Goal: Transaction & Acquisition: Purchase product/service

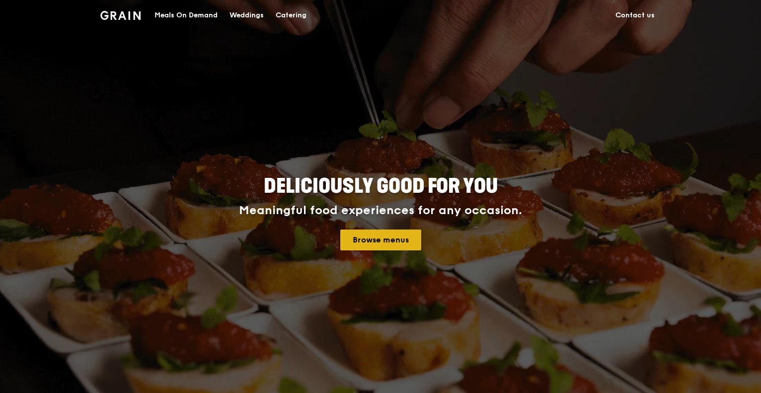
click at [365, 242] on link "Browse menus" at bounding box center [380, 240] width 81 height 21
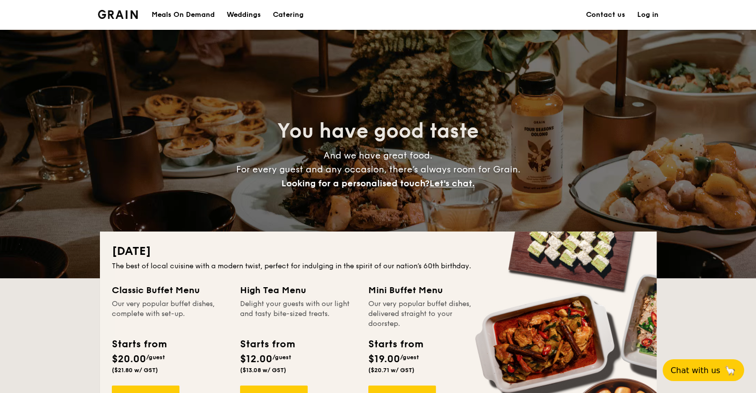
click at [185, 15] on div "Meals On Demand" at bounding box center [183, 15] width 63 height 30
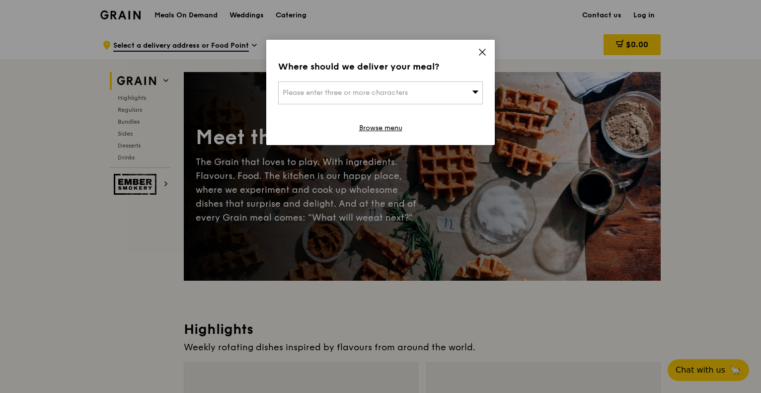
click at [461, 92] on div "Please enter three or more characters" at bounding box center [380, 92] width 205 height 23
paste input "329563"
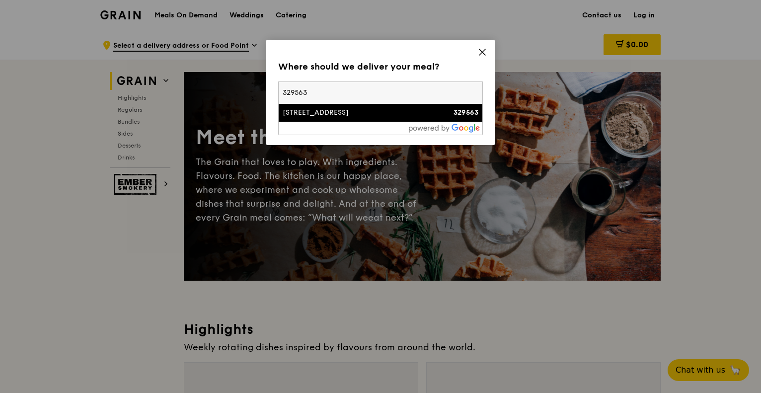
type input "329563"
click at [328, 116] on div "38 Irrawaddy Road" at bounding box center [356, 113] width 147 height 10
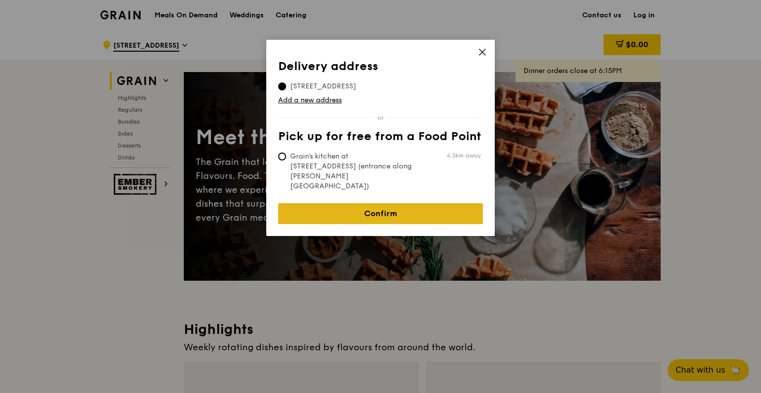
click at [404, 203] on link "Confirm" at bounding box center [380, 213] width 205 height 21
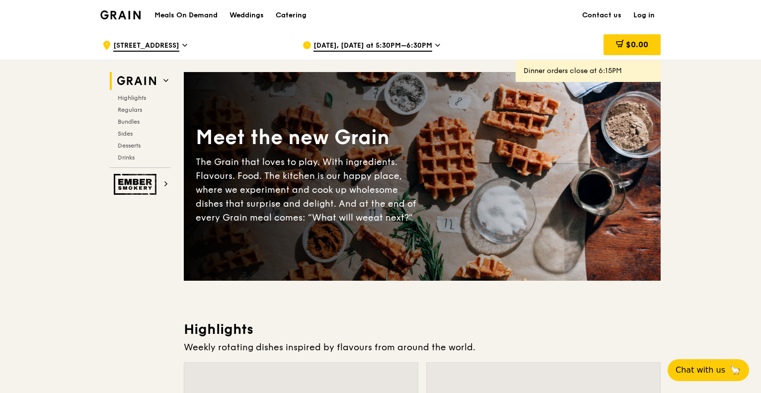
click at [424, 51] on span "Aug 11, Today at 5:30PM–6:30PM" at bounding box center [373, 46] width 119 height 11
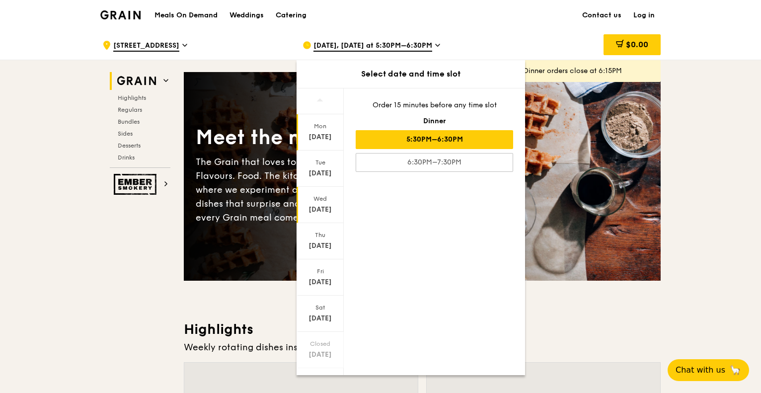
click at [317, 205] on div "Aug 13" at bounding box center [320, 210] width 44 height 10
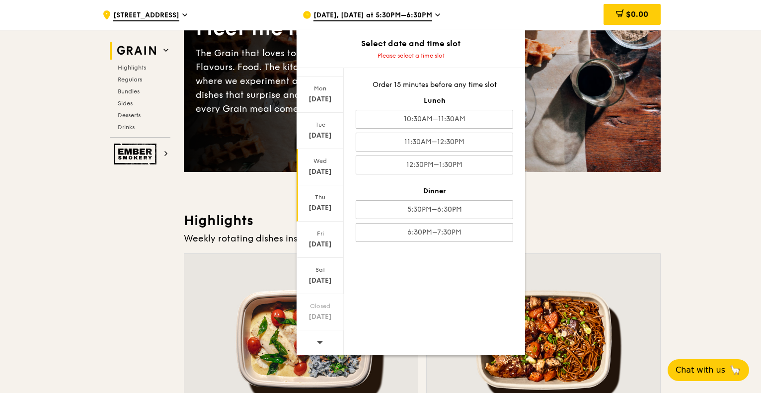
scroll to position [109, 0]
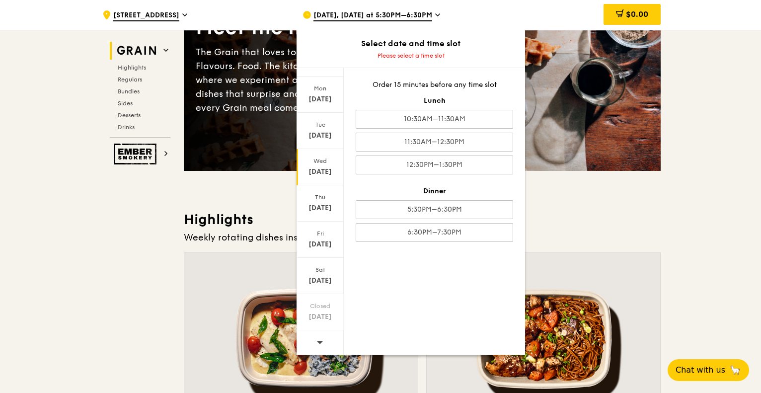
click at [316, 343] on icon at bounding box center [319, 341] width 7 height 7
click at [322, 209] on div "[DATE]" at bounding box center [320, 208] width 44 height 10
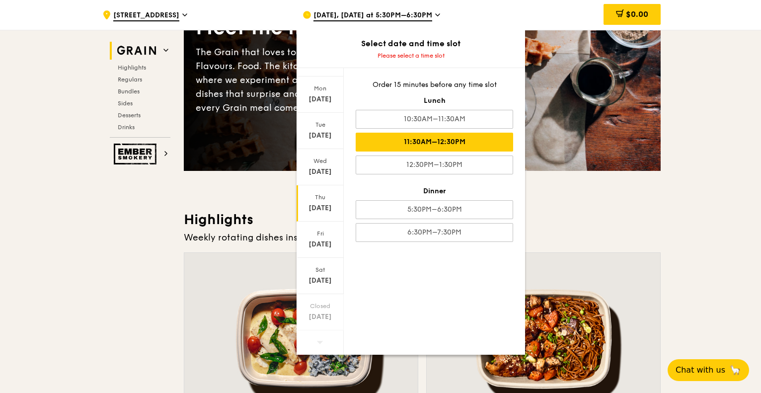
click at [427, 142] on div "11:30AM–12:30PM" at bounding box center [435, 142] width 158 height 19
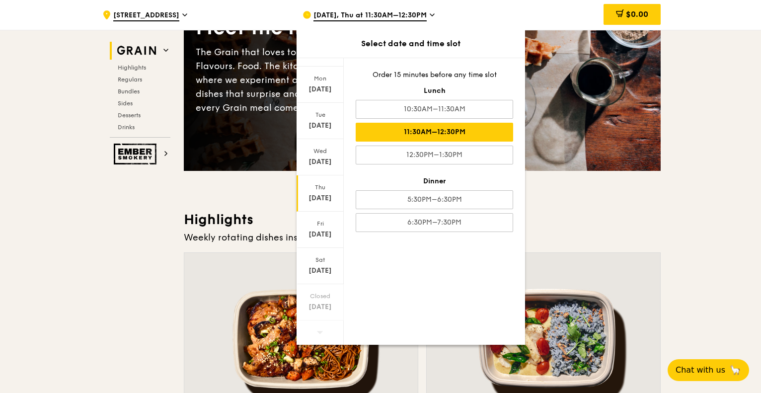
click at [433, 135] on div "11:30AM–12:30PM" at bounding box center [435, 132] width 158 height 19
click at [453, 131] on div "11:30AM–12:30PM" at bounding box center [435, 132] width 158 height 19
click at [437, 131] on div "11:30AM–12:30PM" at bounding box center [435, 132] width 158 height 19
click at [599, 254] on div at bounding box center [544, 339] width 234 height 172
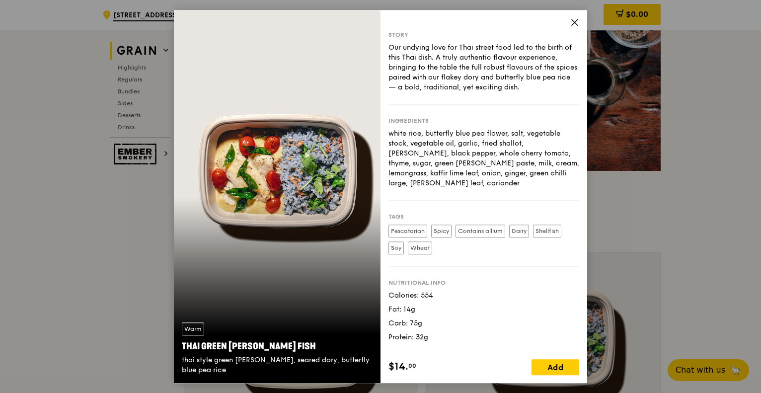
click at [575, 30] on div "Story Our undying love for Thai street food led to the birth of this Thai dish.…" at bounding box center [484, 180] width 207 height 341
click at [572, 22] on icon at bounding box center [574, 22] width 9 height 9
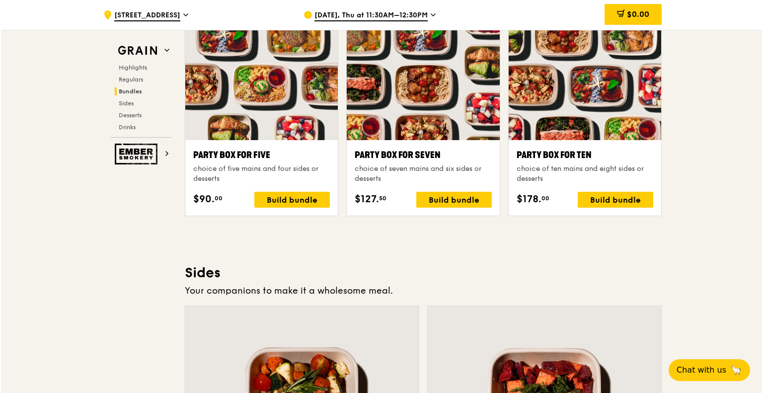
scroll to position [1980, 0]
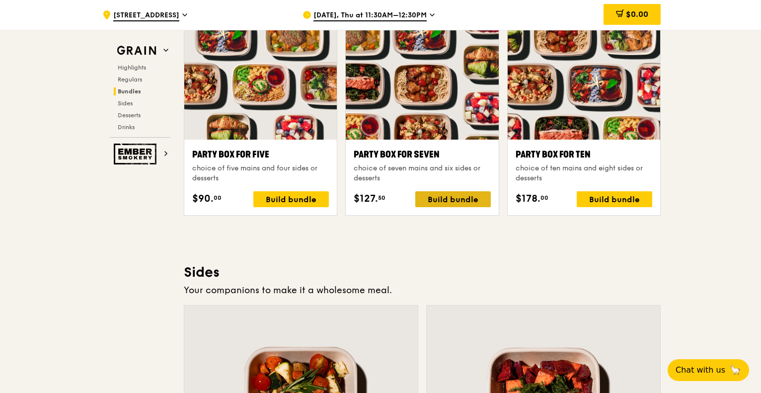
click at [445, 201] on div "Build bundle" at bounding box center [453, 199] width 76 height 16
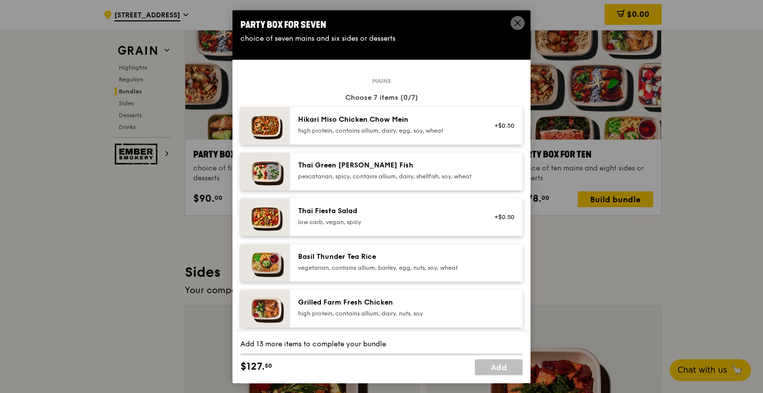
click at [417, 180] on div "pescatarian, spicy, contains allium, dairy, shellfish, soy, wheat" at bounding box center [387, 176] width 178 height 8
click at [417, 178] on div "pescatarian, spicy, contains allium, dairy, shellfish, soy, wheat" at bounding box center [387, 176] width 178 height 8
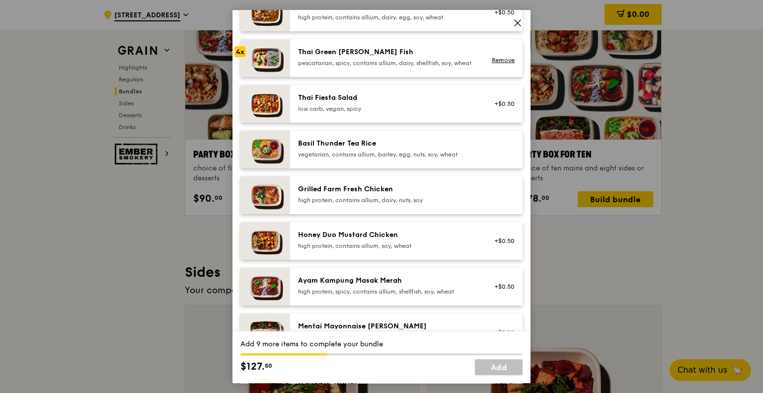
click at [409, 204] on div "high protein, contains allium, dairy, nuts, soy" at bounding box center [387, 200] width 178 height 8
click at [413, 158] on div "Basil Thunder Tea Rice vegetarian, contains allium, barley, egg, nuts, soy, whe…" at bounding box center [387, 149] width 178 height 20
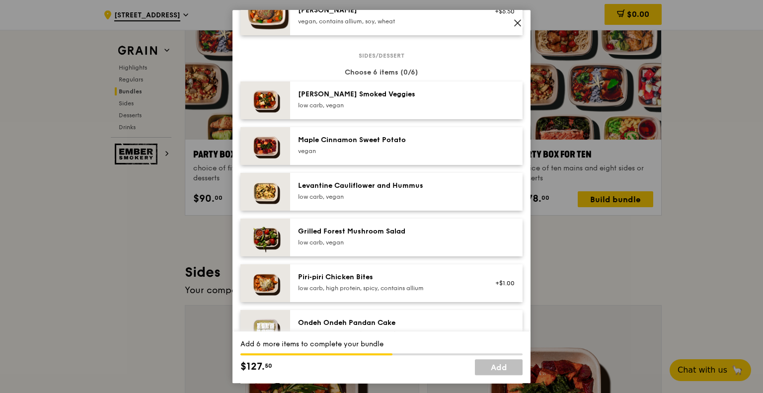
scroll to position [506, 0]
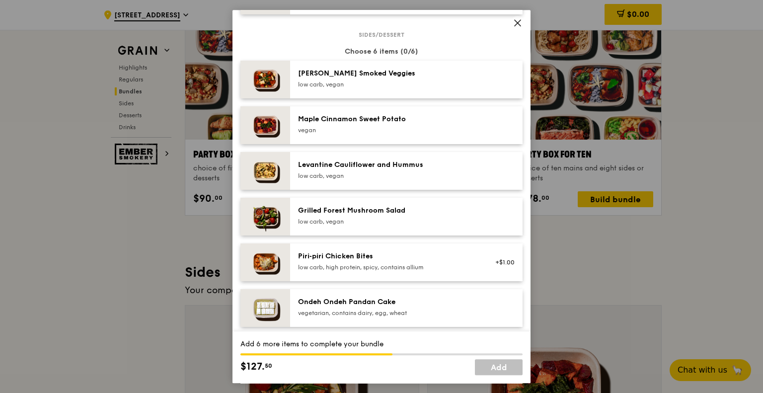
click at [397, 79] on div "[PERSON_NAME] Smoked Veggies" at bounding box center [387, 74] width 178 height 10
click at [390, 124] on div "Maple Cinnamon Sweet Potato" at bounding box center [387, 119] width 178 height 10
click at [392, 164] on div "Levantine Cauliflower and Hummus low carb, vegan" at bounding box center [406, 171] width 233 height 38
click at [395, 216] on div "Grilled Forest Mushroom Salad" at bounding box center [387, 211] width 178 height 10
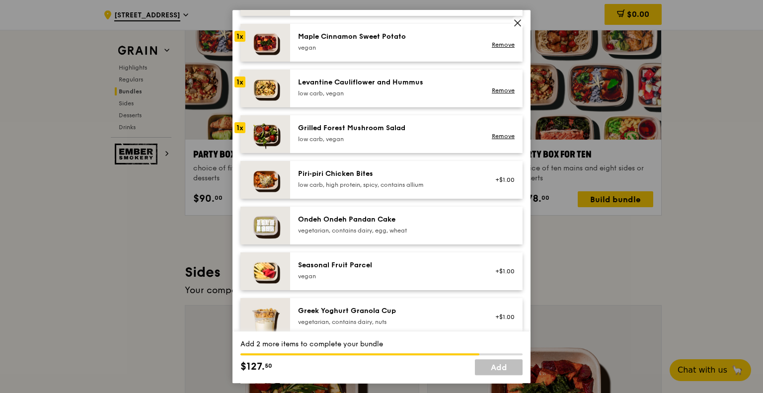
scroll to position [594, 0]
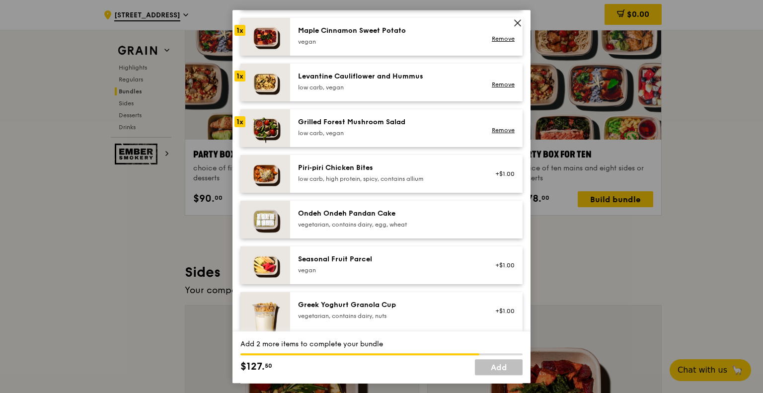
click at [403, 229] on div "vegetarian, contains dairy, egg, wheat" at bounding box center [387, 225] width 178 height 8
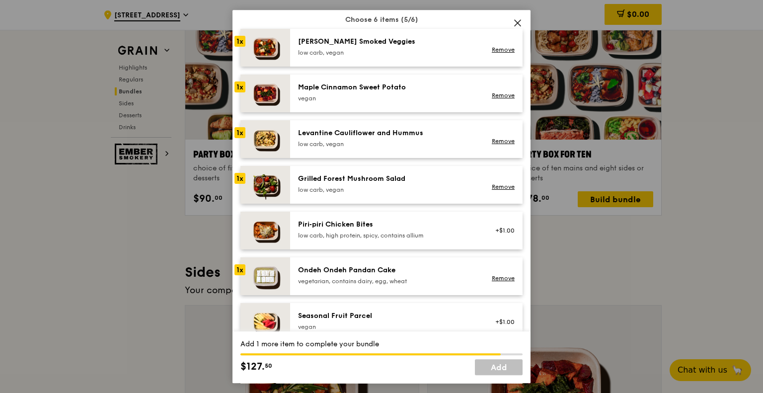
scroll to position [511, 0]
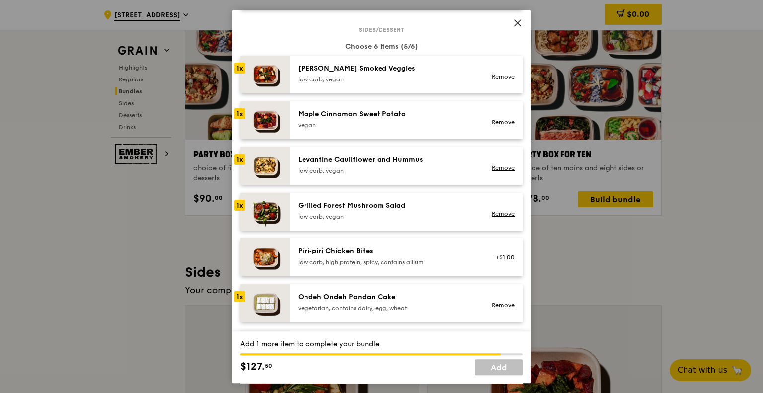
click at [437, 119] on div "Maple Cinnamon Sweet Potato" at bounding box center [387, 114] width 178 height 10
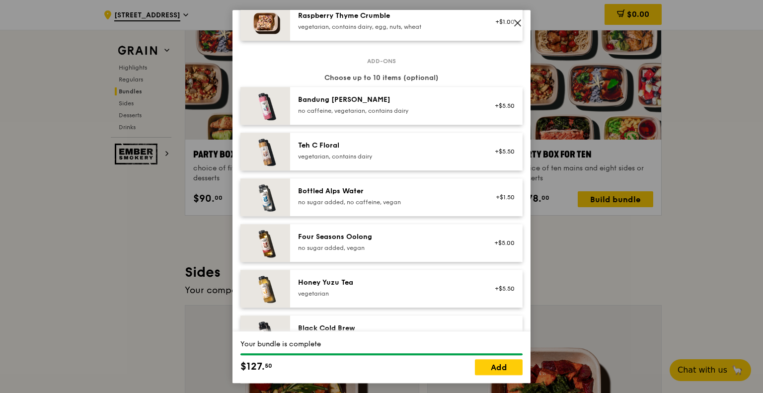
scroll to position [1161, 0]
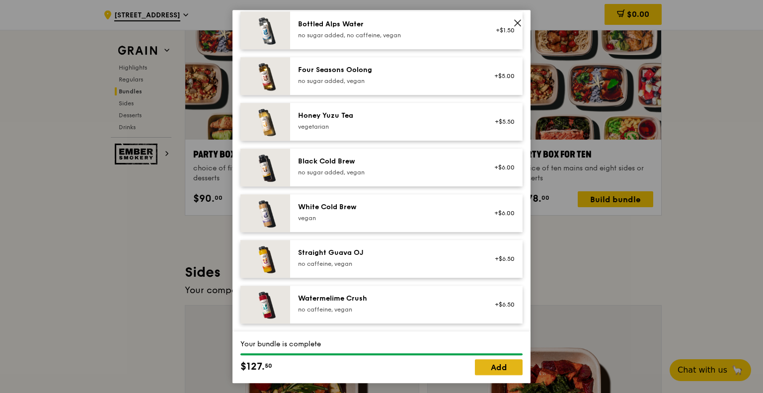
click at [502, 369] on link "Add" at bounding box center [499, 367] width 48 height 16
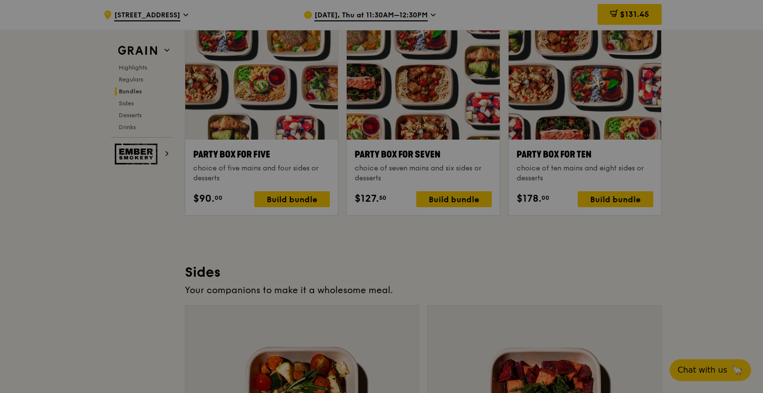
scroll to position [1979, 0]
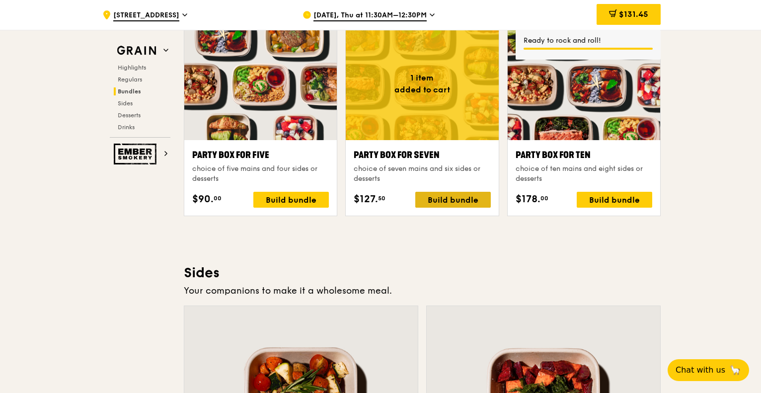
click at [471, 194] on div "Build bundle" at bounding box center [453, 200] width 76 height 16
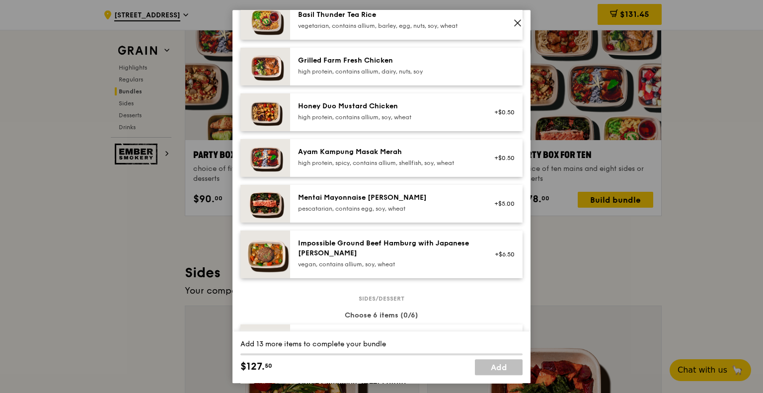
scroll to position [241, 0]
click at [425, 167] on div "high protein, spicy, contains allium, shellfish, soy, wheat" at bounding box center [387, 163] width 178 height 8
click at [448, 121] on div "Honey Duo Mustard Chicken high protein, contains allium, soy, wheat" at bounding box center [387, 112] width 178 height 20
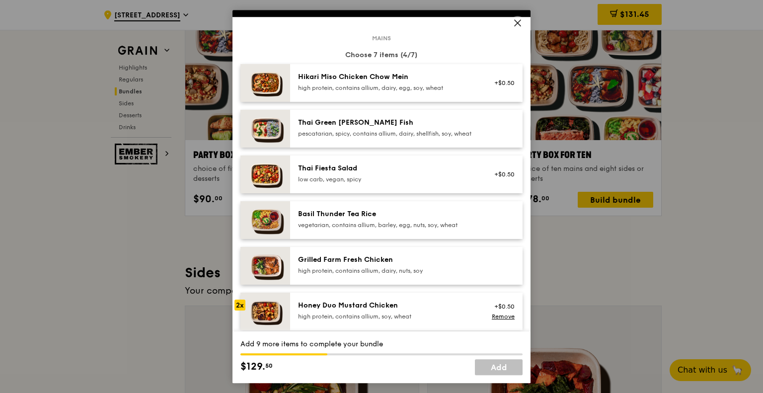
scroll to position [59, 0]
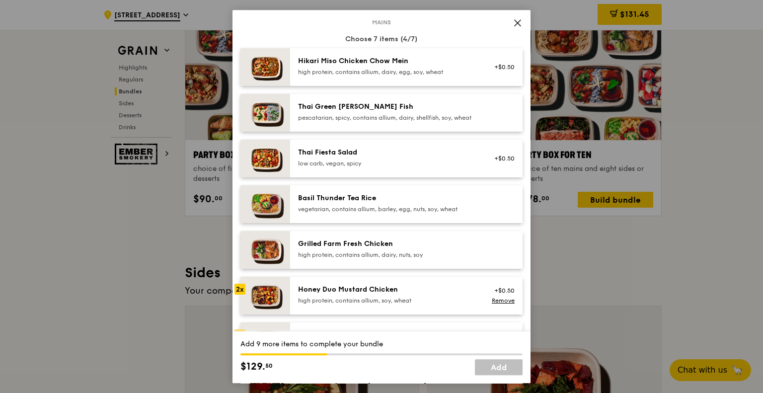
click at [407, 121] on div "pescatarian, spicy, contains allium, dairy, shellfish, soy, wheat" at bounding box center [387, 118] width 178 height 8
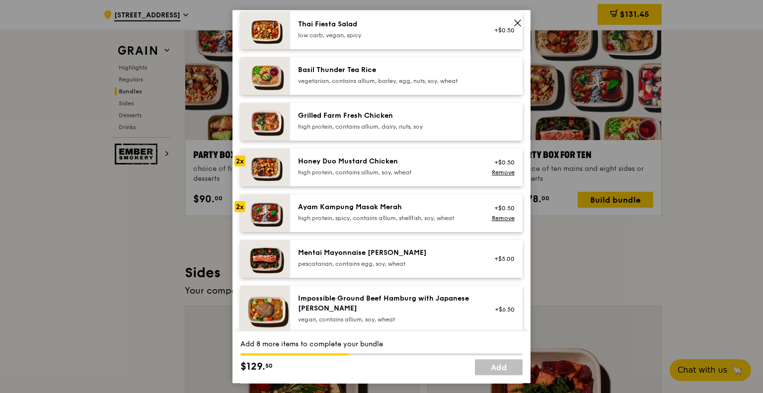
scroll to position [186, 0]
click at [418, 131] on div "high protein, contains allium, dairy, nuts, soy" at bounding box center [387, 127] width 178 height 8
click at [427, 76] on div "Basil Thunder Tea Rice" at bounding box center [387, 71] width 178 height 10
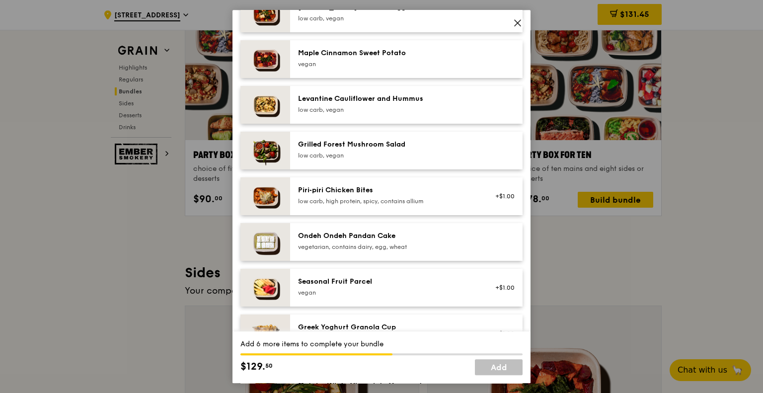
scroll to position [545, 0]
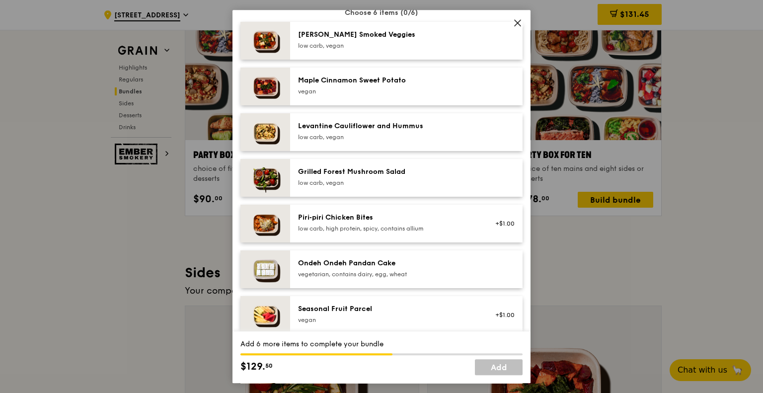
click at [383, 177] on div "Grilled Forest Mushroom Salad" at bounding box center [387, 172] width 178 height 10
click at [363, 278] on div "vegetarian, contains dairy, egg, wheat" at bounding box center [387, 274] width 178 height 8
drag, startPoint x: 363, startPoint y: 283, endPoint x: 315, endPoint y: 263, distance: 52.6
click at [315, 263] on div "Ondeh Ondeh Pandan Cake vegetarian, contains dairy, egg, wheat Remove" at bounding box center [406, 269] width 233 height 38
click at [341, 141] on div "low carb, vegan" at bounding box center [387, 137] width 178 height 8
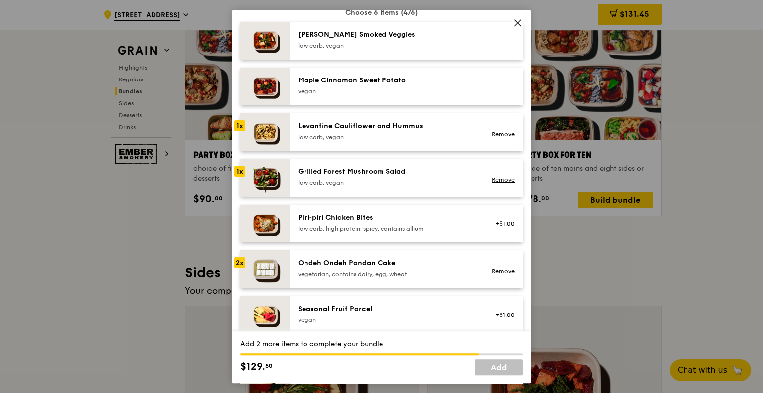
click at [354, 97] on div "Maple Cinnamon Sweet Potato vegan" at bounding box center [387, 87] width 190 height 22
click at [358, 49] on div "low carb, vegan" at bounding box center [387, 46] width 178 height 8
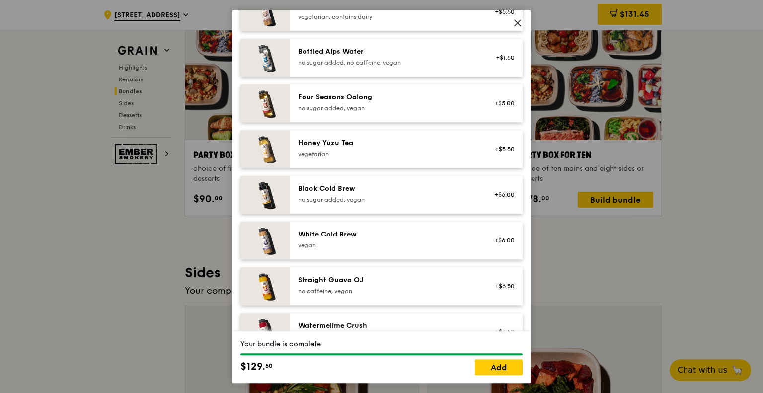
scroll to position [1161, 0]
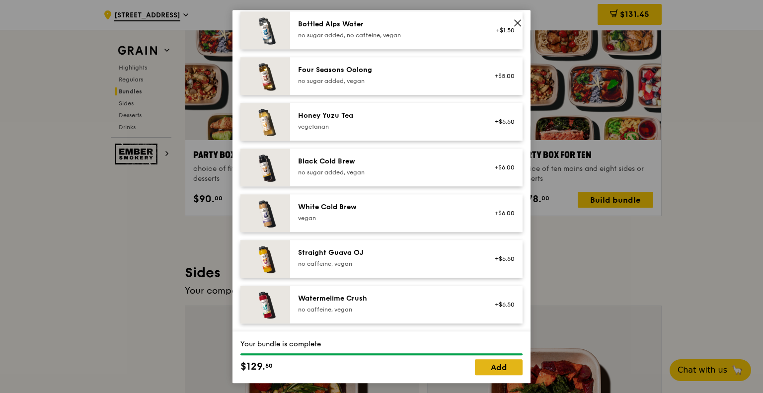
click at [500, 364] on link "Add" at bounding box center [499, 367] width 48 height 16
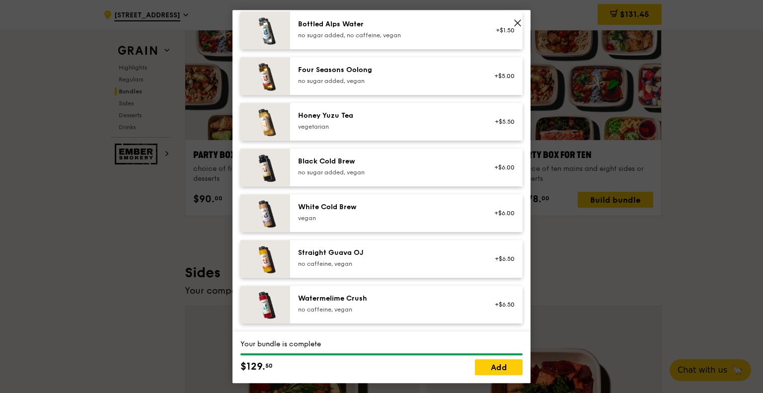
scroll to position [1979, 0]
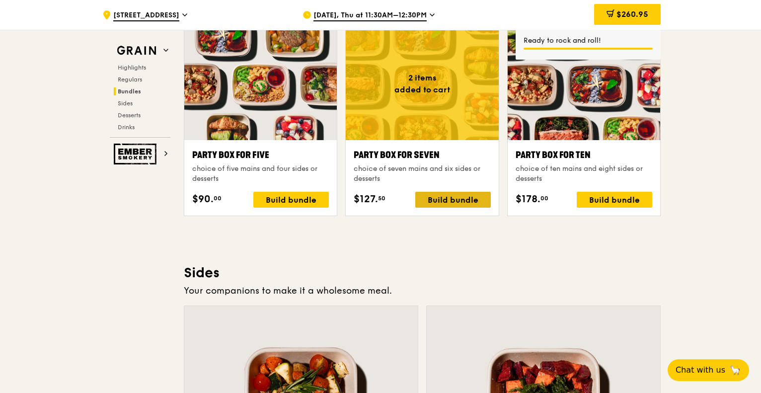
click at [433, 197] on div "Build bundle" at bounding box center [453, 200] width 76 height 16
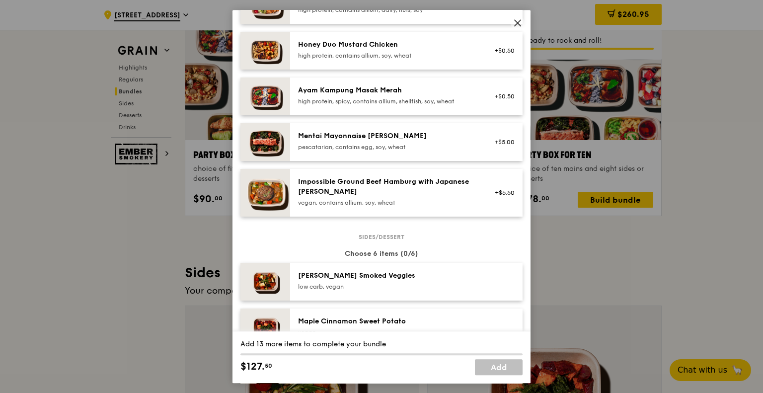
scroll to position [304, 0]
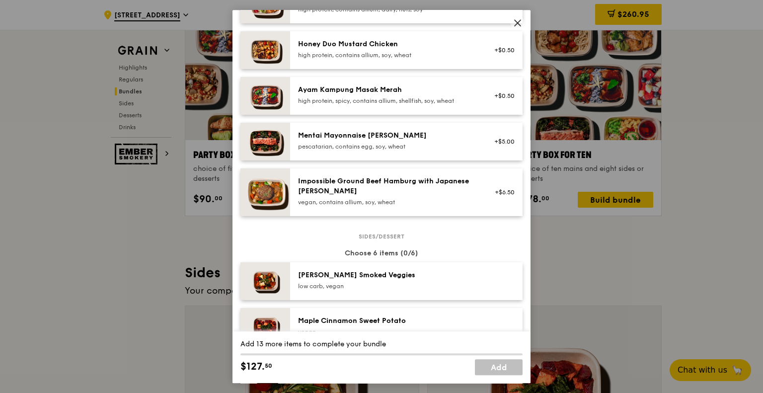
click at [395, 95] on div "Ayam Kampung Masak Merah" at bounding box center [387, 90] width 178 height 10
click at [409, 69] on div "Honey Duo Mustard Chicken high protein, contains allium, soy, wheat +$0.50" at bounding box center [406, 50] width 233 height 38
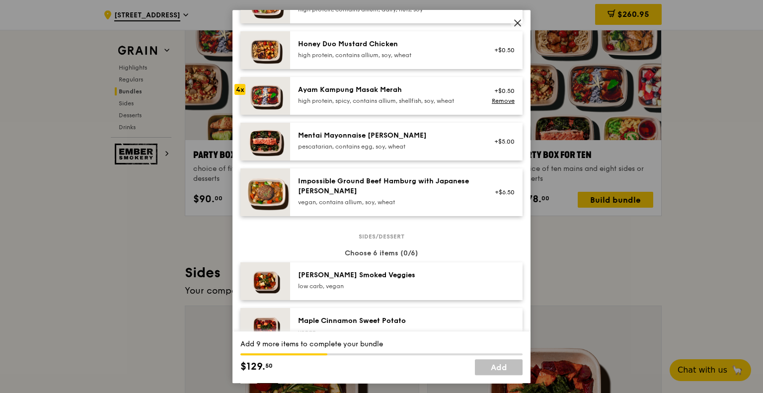
click at [409, 69] on div "Honey Duo Mustard Chicken high protein, contains allium, soy, wheat +$0.50" at bounding box center [406, 50] width 233 height 38
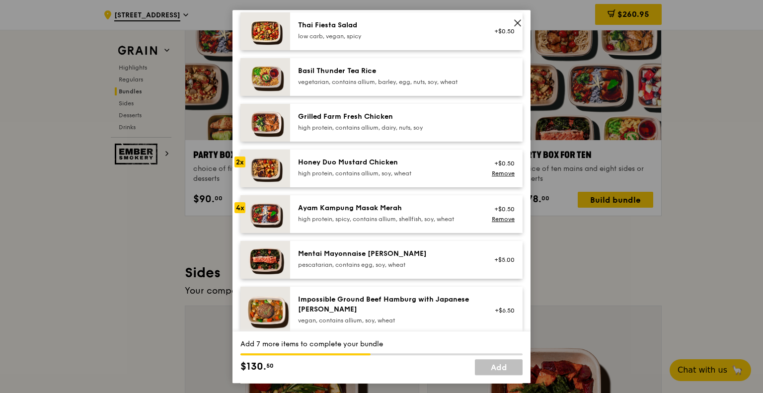
scroll to position [178, 0]
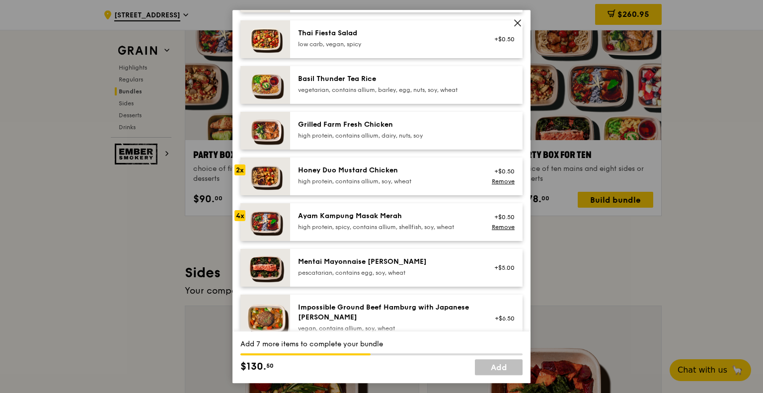
click at [393, 140] on div "high protein, contains allium, dairy, nuts, soy" at bounding box center [387, 136] width 178 height 8
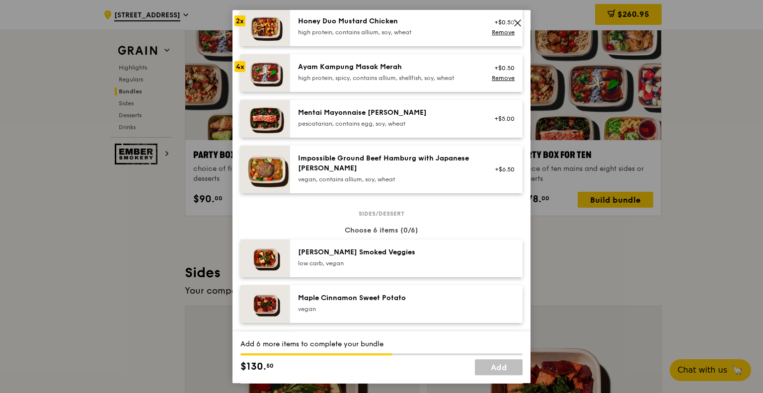
scroll to position [512, 0]
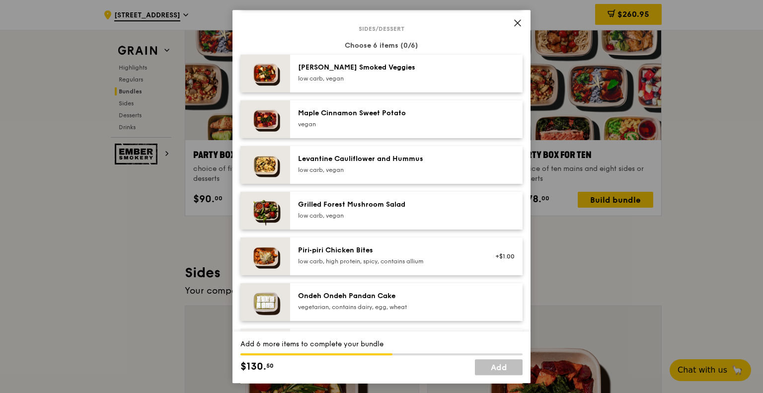
click at [415, 82] on div "low carb, vegan" at bounding box center [387, 79] width 178 height 8
click at [416, 127] on div "Maple Cinnamon Sweet Potato vegan" at bounding box center [387, 118] width 178 height 20
click at [421, 172] on div "Levantine Cauliflower and Hummus low carb, vegan" at bounding box center [387, 164] width 178 height 20
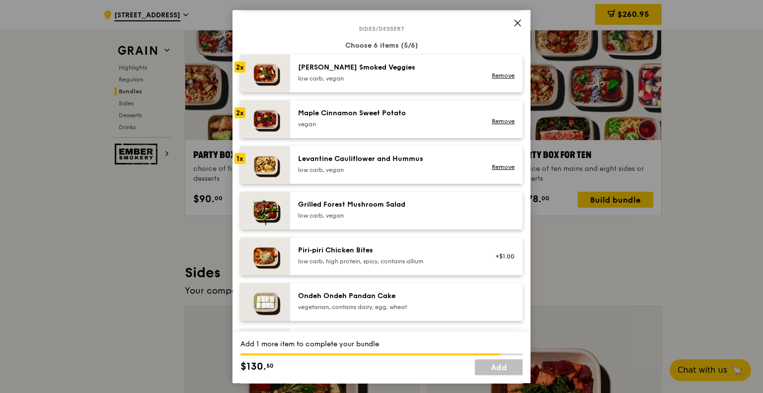
click at [421, 172] on div "Levantine Cauliflower and Hummus low carb, vegan" at bounding box center [387, 164] width 178 height 20
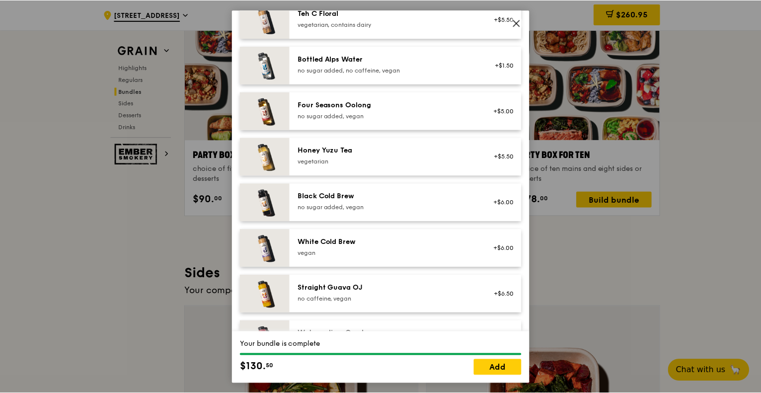
scroll to position [1161, 0]
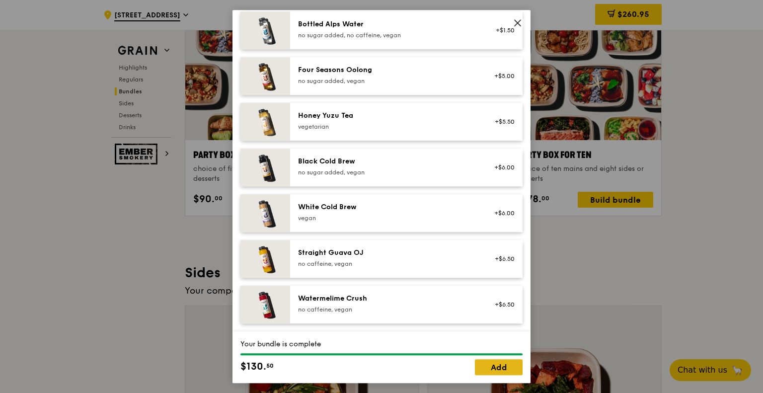
drag, startPoint x: 500, startPoint y: 365, endPoint x: 483, endPoint y: 367, distance: 17.0
click at [483, 367] on link "Add" at bounding box center [499, 367] width 48 height 16
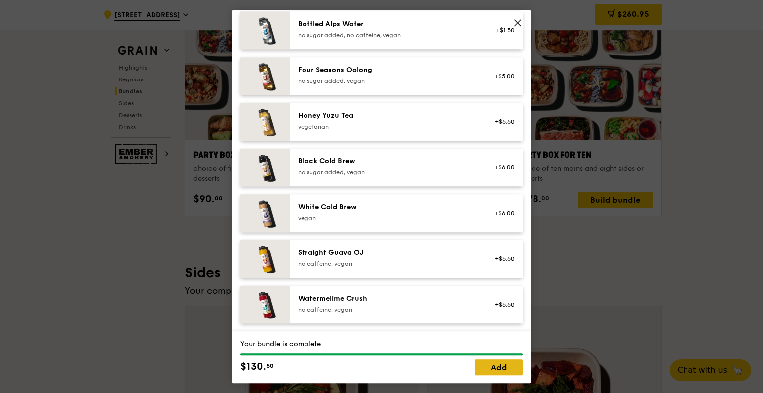
click at [483, 367] on link "Add" at bounding box center [499, 367] width 48 height 16
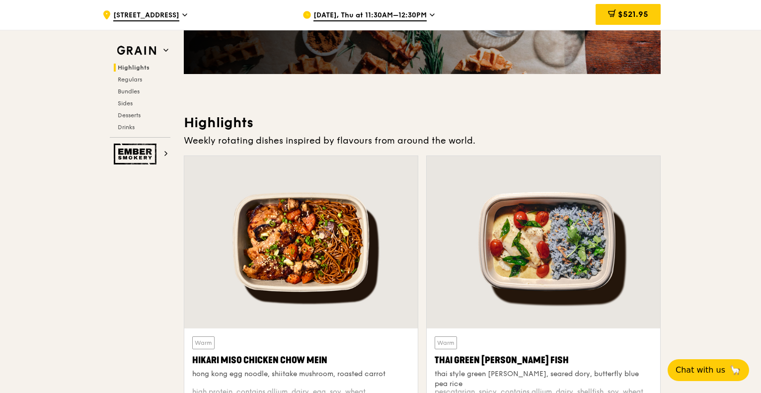
scroll to position [121, 0]
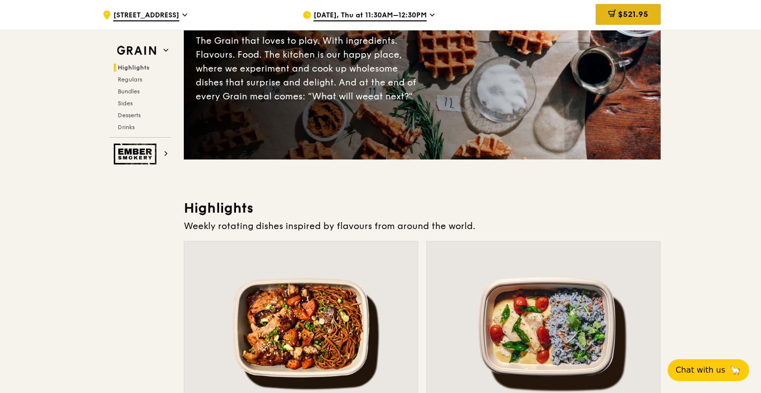
click at [644, 16] on span "$521.95" at bounding box center [633, 13] width 30 height 9
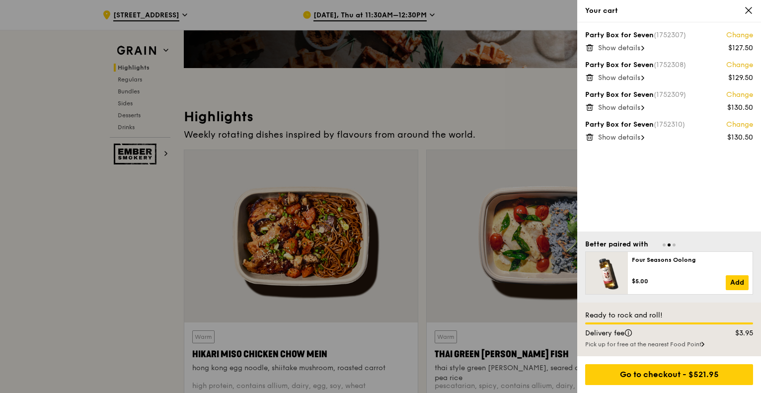
scroll to position [0, 0]
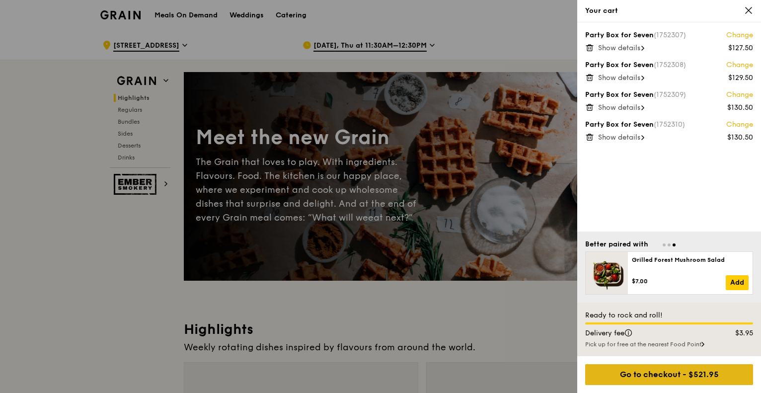
click at [643, 377] on div "Go to checkout - $521.95" at bounding box center [669, 374] width 168 height 21
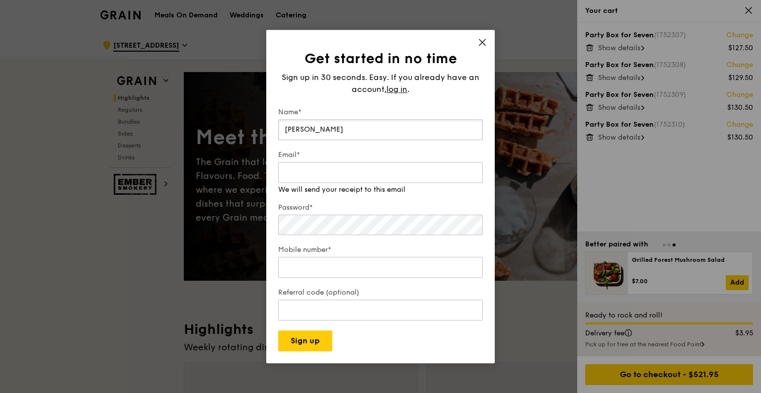
click at [395, 125] on input "Justin" at bounding box center [380, 129] width 205 height 21
type input "Justin Ng"
type input "Justin.Ng@fresenius-kabi.com"
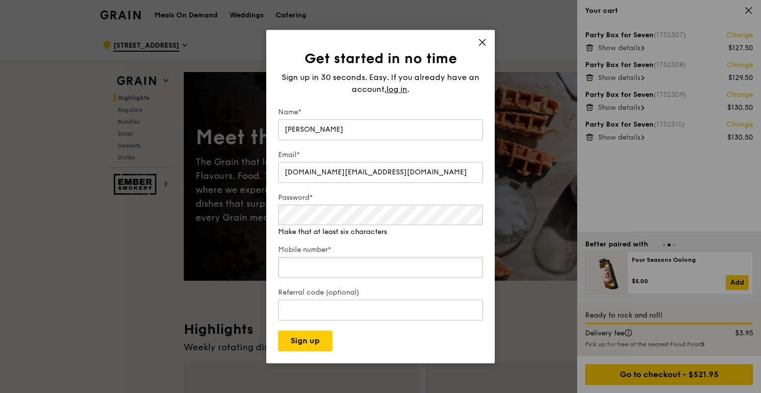
click at [326, 263] on input "Mobile number*" at bounding box center [380, 267] width 205 height 21
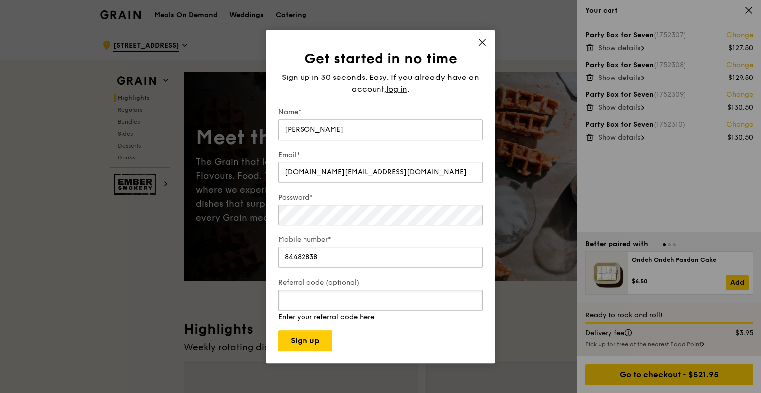
click at [338, 308] on input "Referral code (optional)" at bounding box center [380, 300] width 205 height 21
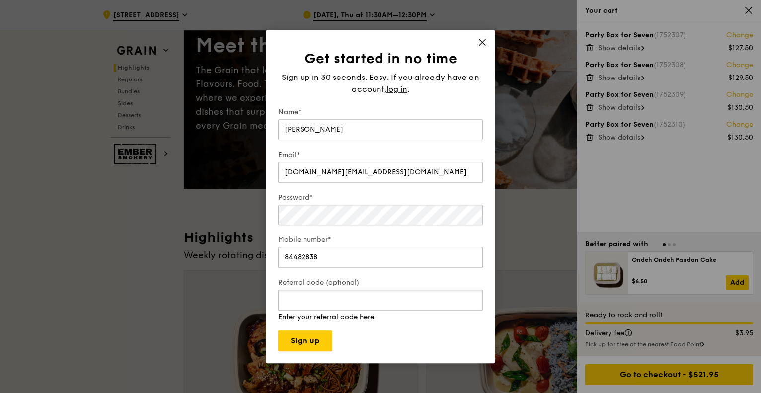
scroll to position [93, 0]
click at [313, 337] on button "Sign up" at bounding box center [305, 340] width 54 height 21
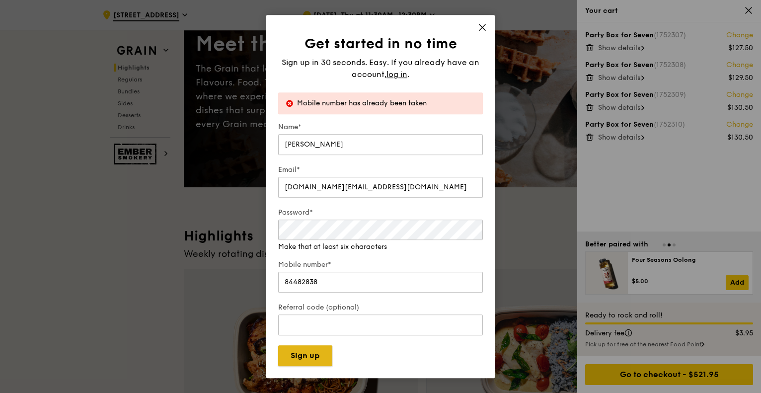
click at [301, 349] on button "Sign up" at bounding box center [305, 355] width 54 height 21
type input "82998017"
click at [308, 353] on button "Sign up" at bounding box center [305, 355] width 54 height 21
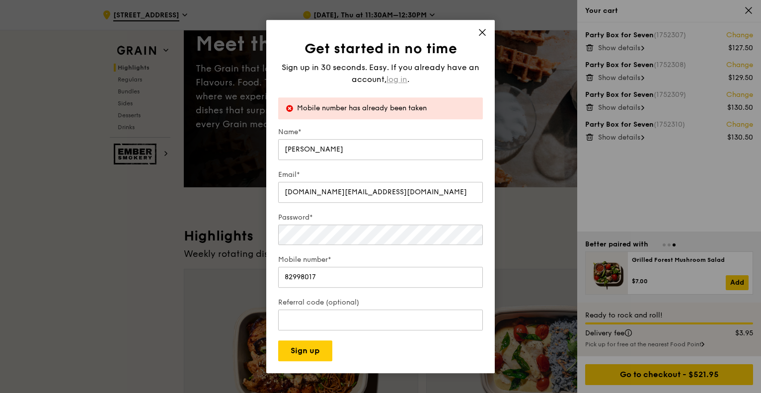
click at [390, 83] on span "log in" at bounding box center [397, 80] width 21 height 12
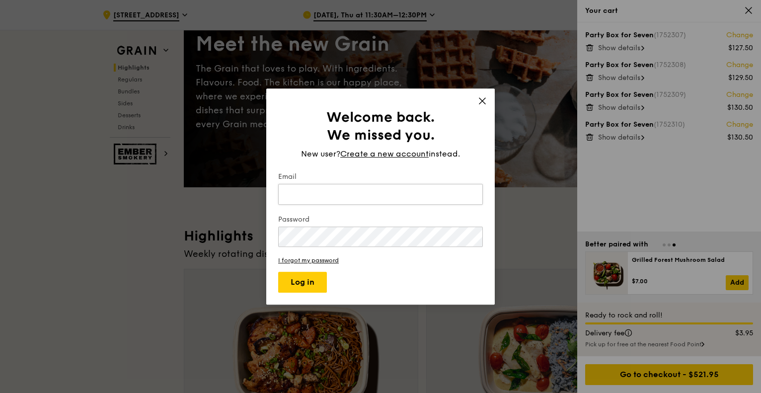
click at [355, 186] on input "Email" at bounding box center [380, 194] width 205 height 21
type input "Justin.Ng@fresenius-kabi.com"
click at [278, 272] on button "Log in" at bounding box center [302, 282] width 49 height 21
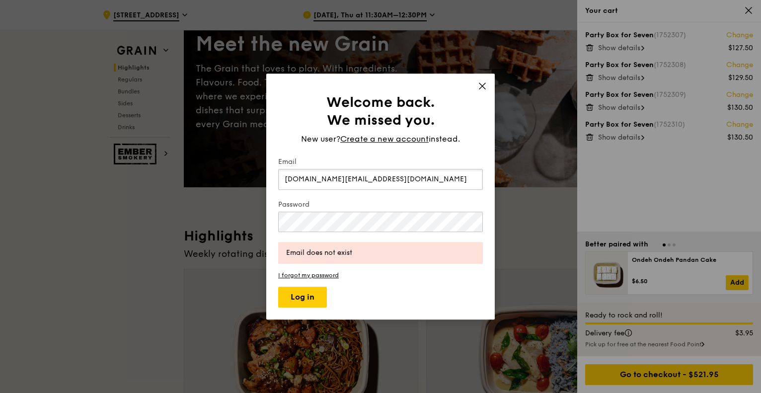
click at [375, 182] on input "Justin.Ng@fresenius-kabi.com" at bounding box center [380, 179] width 205 height 21
click at [485, 85] on icon at bounding box center [482, 85] width 9 height 9
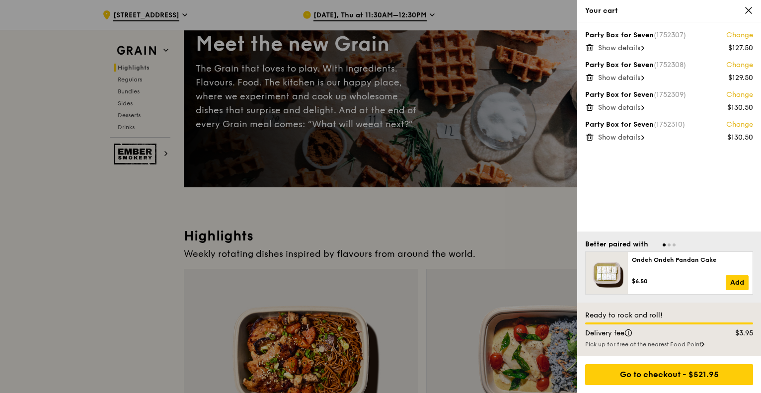
click at [453, 233] on div at bounding box center [380, 196] width 761 height 393
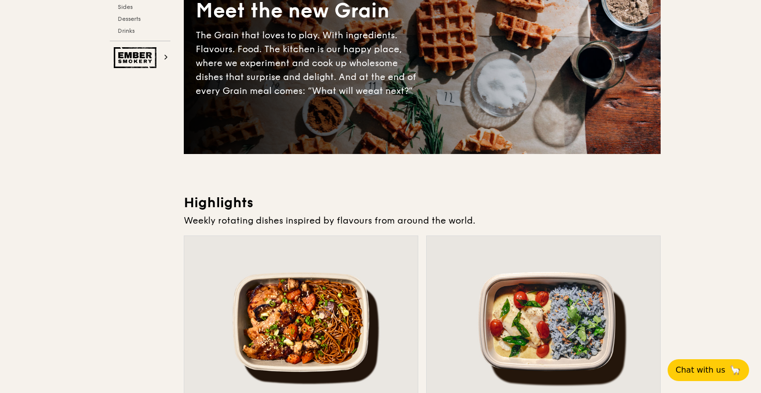
scroll to position [0, 0]
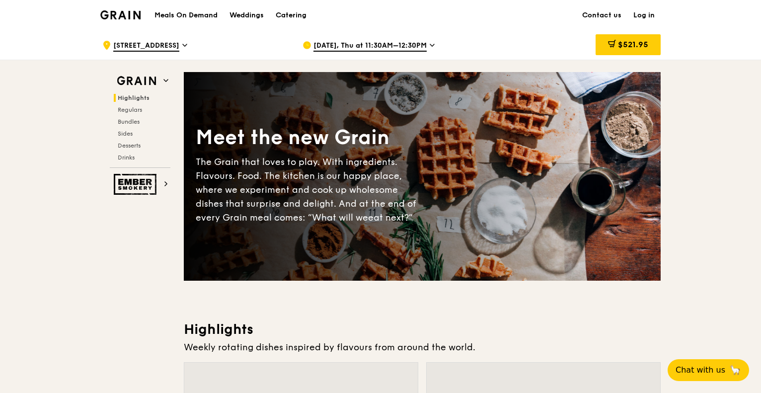
click at [634, 18] on link "Log in" at bounding box center [644, 15] width 33 height 30
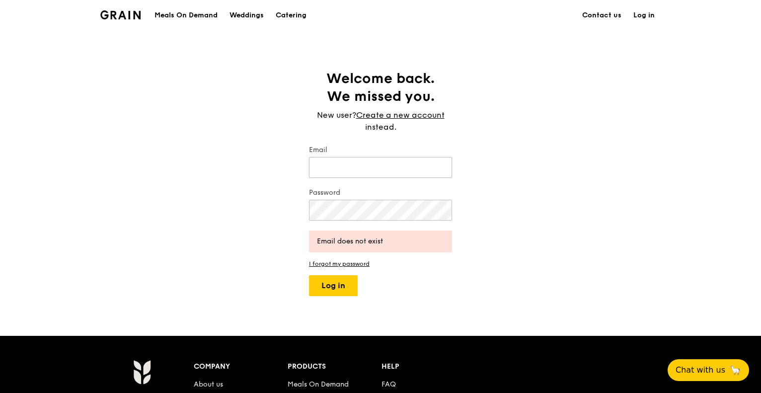
click at [395, 163] on input "Email" at bounding box center [380, 167] width 143 height 21
type input "Justin.Ng@fresenius-kabi.com"
click at [309, 275] on button "Log in" at bounding box center [333, 285] width 49 height 21
click at [400, 113] on link "Create a new account" at bounding box center [400, 115] width 88 height 12
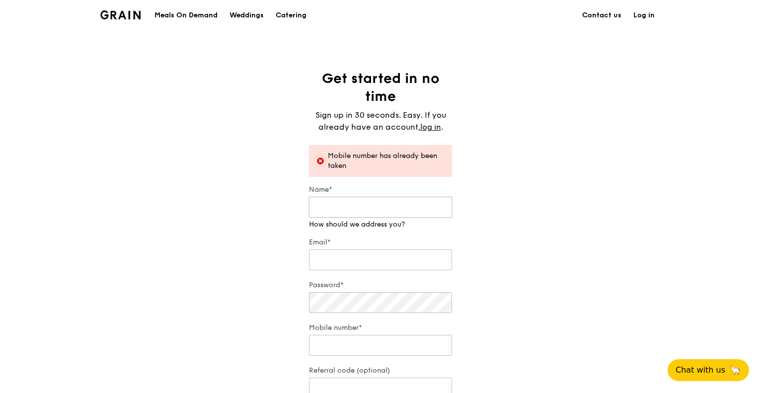
click at [394, 201] on input "Name*" at bounding box center [380, 207] width 143 height 21
type input "Justin Ng"
click at [376, 256] on input "Email*" at bounding box center [380, 259] width 143 height 21
type input "Justin.Ng@fresenius-kabi.com"
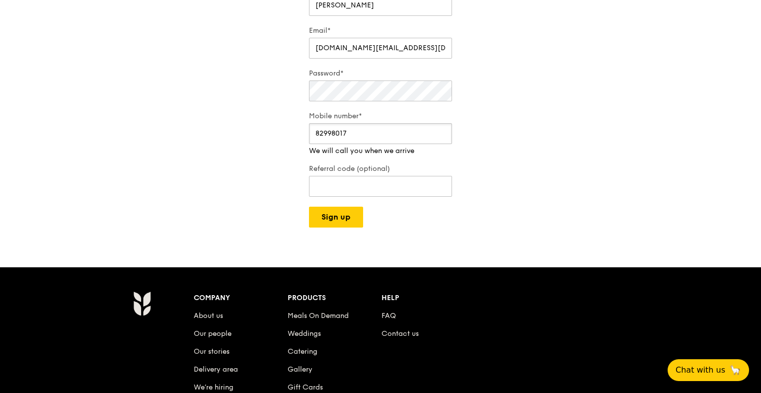
scroll to position [220, 0]
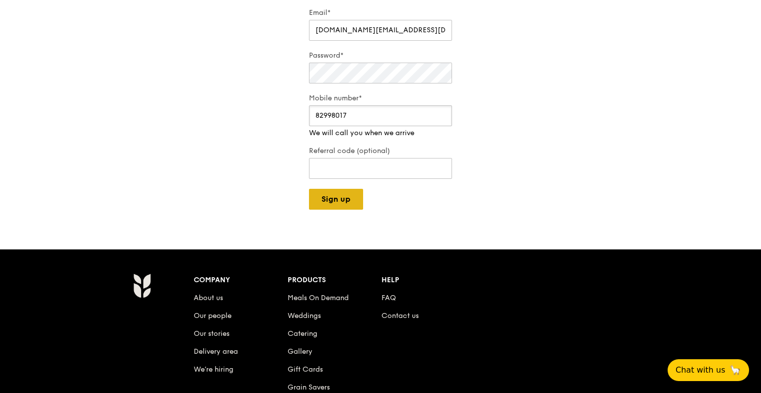
type input "82998017"
click at [344, 192] on button "Sign up" at bounding box center [336, 199] width 54 height 21
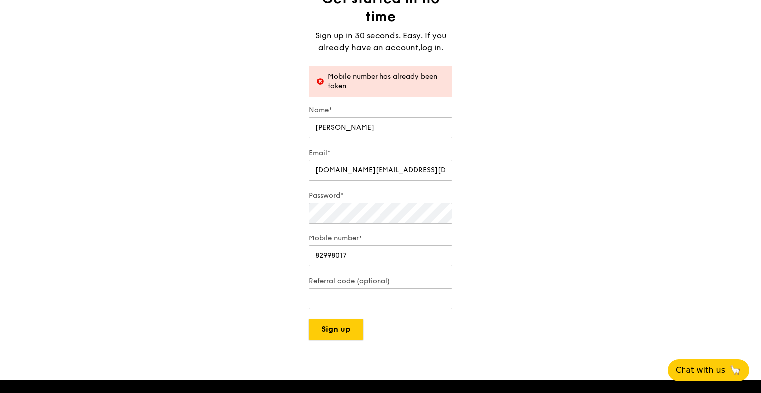
scroll to position [79, 0]
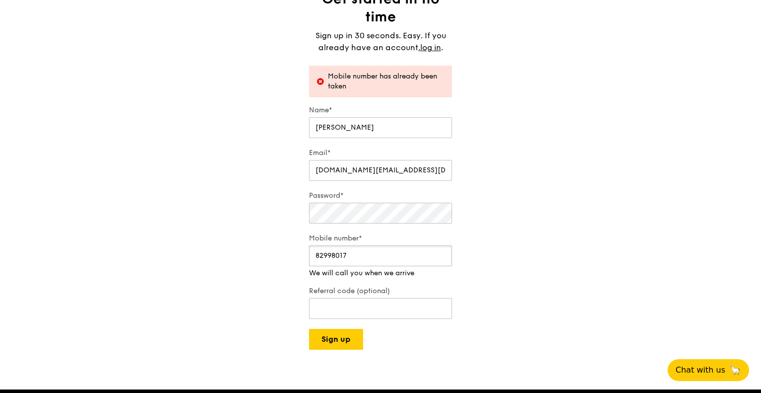
click at [334, 262] on input "82998017" at bounding box center [380, 255] width 143 height 21
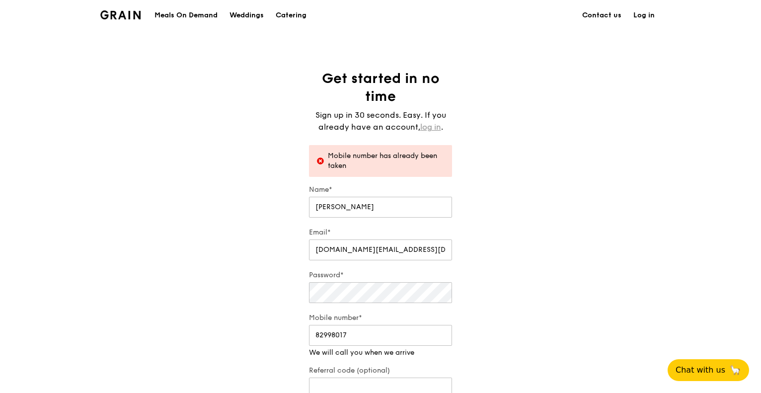
click at [438, 129] on link "log in" at bounding box center [430, 127] width 21 height 12
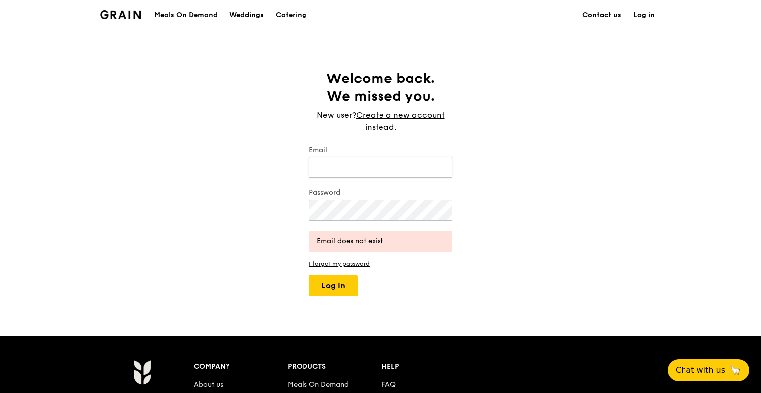
click at [378, 171] on input "Email" at bounding box center [380, 167] width 143 height 21
click at [384, 159] on input "Justin.Ng@fresenius-kabi.com" at bounding box center [380, 167] width 143 height 21
click at [370, 158] on input "Justin.Ng@fresenius-kabi.com" at bounding box center [380, 167] width 143 height 21
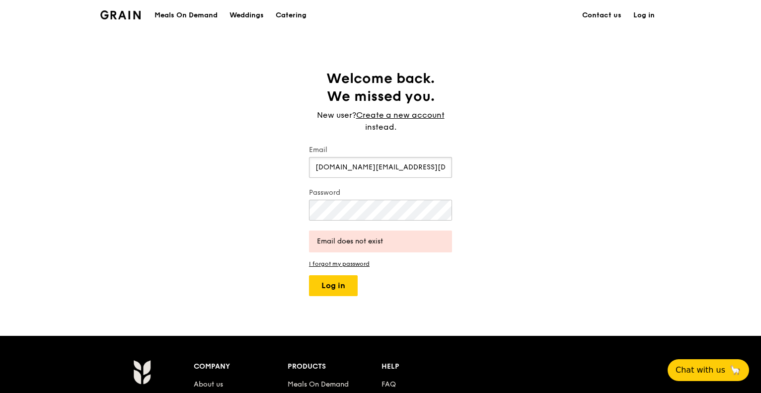
click at [370, 158] on input "Justin.Ng@fresenius-kabi.com" at bounding box center [380, 167] width 143 height 21
click at [309, 275] on button "Log in" at bounding box center [333, 285] width 49 height 21
click at [358, 172] on input "justinngjunwei@gmail.com" at bounding box center [380, 167] width 143 height 21
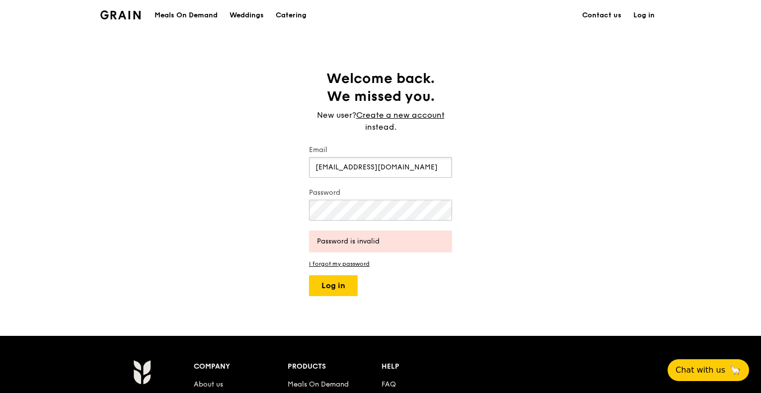
click at [358, 172] on input "justinngjunwei@gmail.com" at bounding box center [380, 167] width 143 height 21
type input "Justin.Ng@fresenius-kabi.com"
click at [338, 265] on link "I forgot my password" at bounding box center [380, 263] width 143 height 7
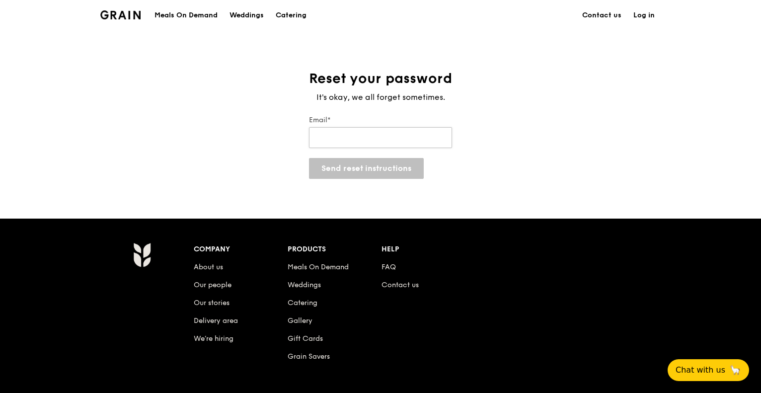
click at [401, 128] on input "Email*" at bounding box center [380, 137] width 143 height 21
type input "Justin.Ng@fresenius-kabi.com"
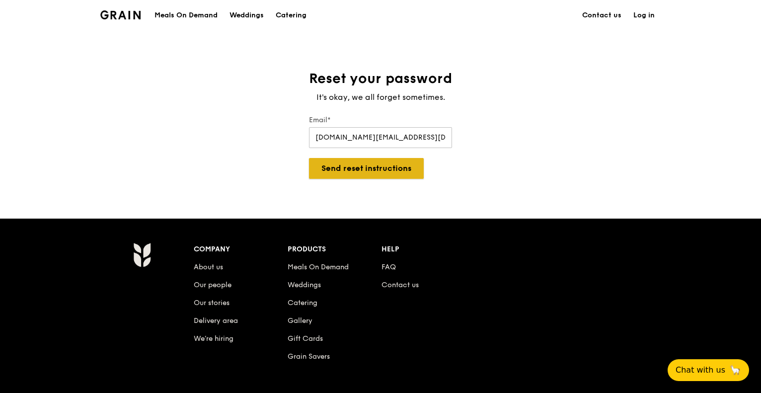
click at [370, 170] on button "Send reset instructions" at bounding box center [366, 168] width 115 height 21
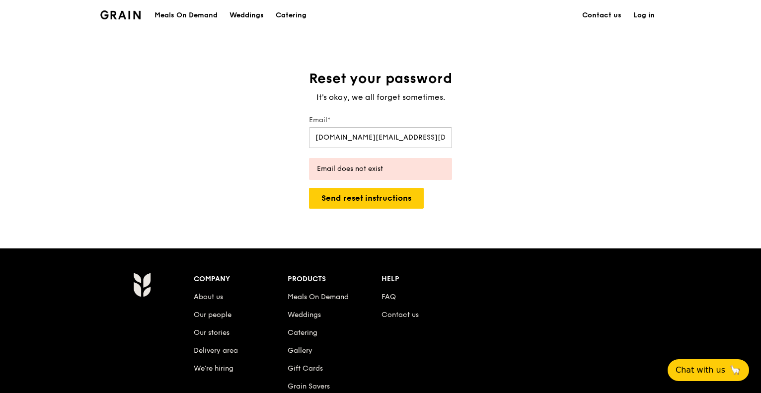
click at [645, 12] on link "Log in" at bounding box center [644, 15] width 33 height 30
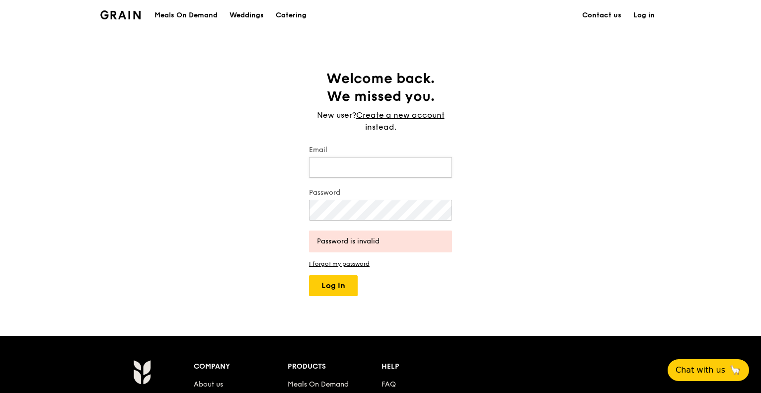
click at [340, 162] on input "Email" at bounding box center [380, 167] width 143 height 21
click at [379, 114] on link "Create a new account" at bounding box center [400, 115] width 88 height 12
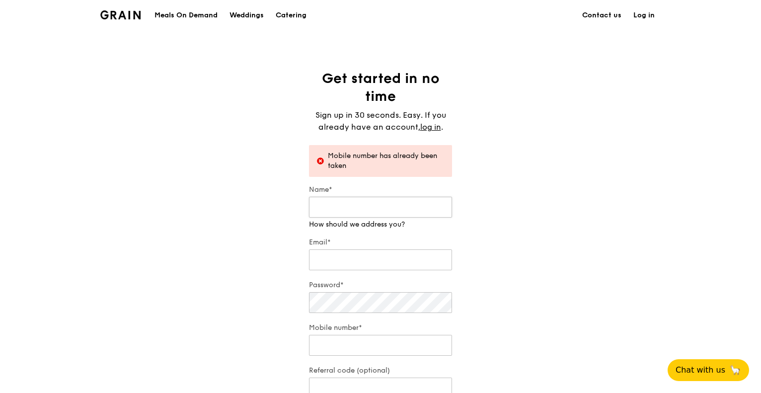
click at [349, 204] on input "Name*" at bounding box center [380, 207] width 143 height 21
type input "Justin"
type input "Justin.Ng@fresenius-kabi.com"
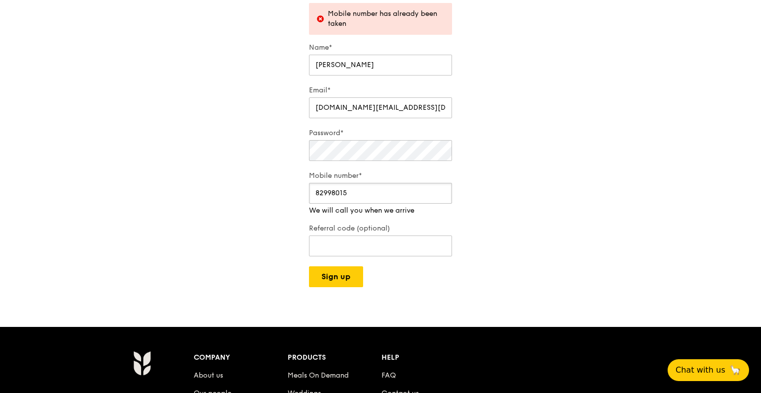
scroll to position [143, 0]
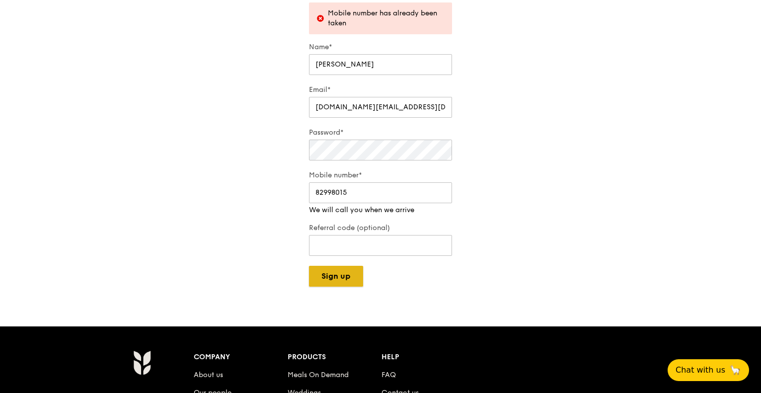
click at [341, 280] on div "Grain logo Meals On Demand Weddings Catering Contact us Log in Get started in n…" at bounding box center [380, 229] width 761 height 745
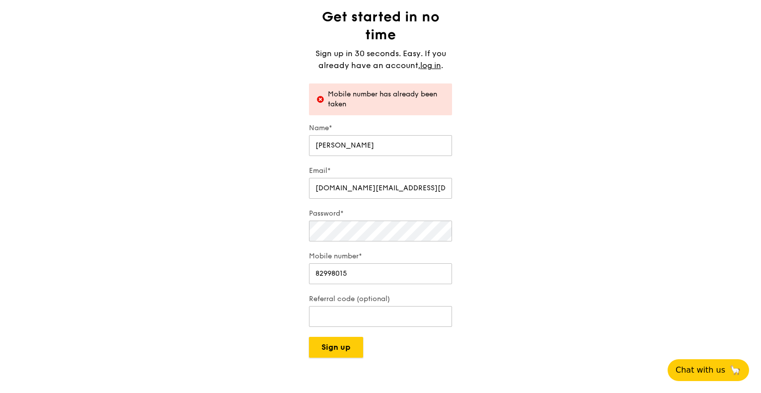
scroll to position [62, 0]
click at [337, 270] on input "82998015" at bounding box center [380, 273] width 143 height 21
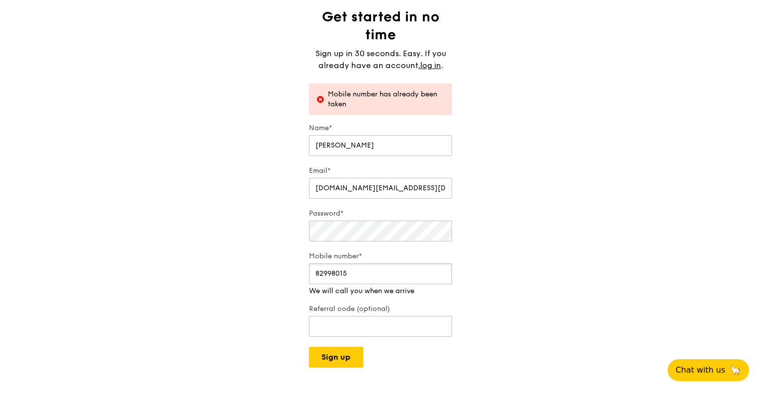
click at [337, 270] on input "82998015" at bounding box center [380, 273] width 143 height 21
click at [358, 271] on input "82998015" at bounding box center [380, 273] width 143 height 21
click at [344, 355] on button "Sign up" at bounding box center [336, 357] width 54 height 21
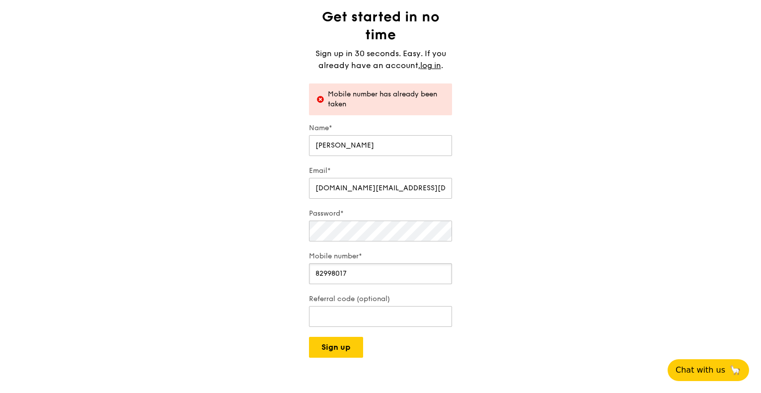
click at [340, 267] on input "82998017" at bounding box center [380, 273] width 143 height 21
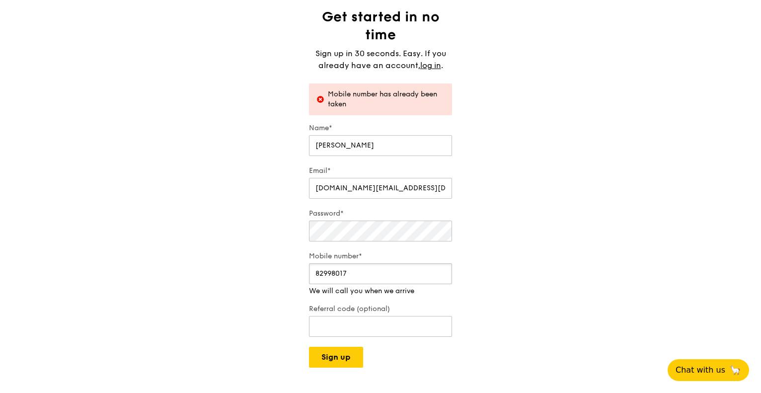
click at [340, 267] on input "82998017" at bounding box center [380, 273] width 143 height 21
type input "84482383"
click at [338, 347] on button "Sign up" at bounding box center [336, 357] width 54 height 21
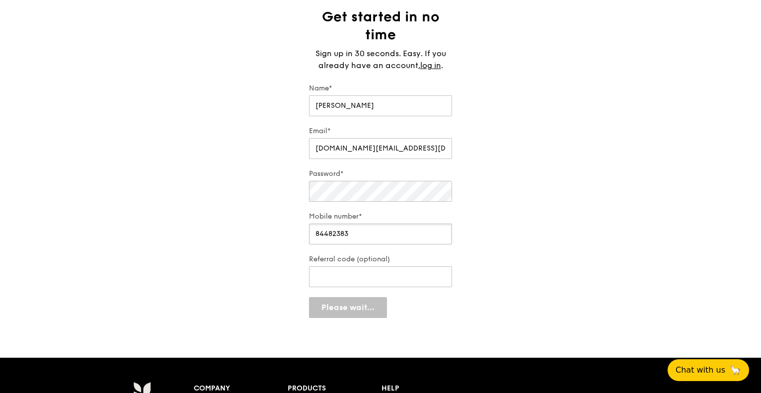
click at [368, 233] on input "84482383" at bounding box center [380, 234] width 143 height 21
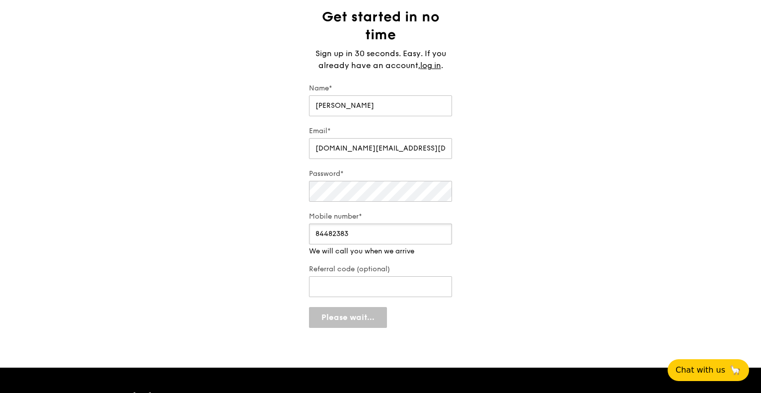
click at [368, 233] on input "84482383" at bounding box center [380, 234] width 143 height 21
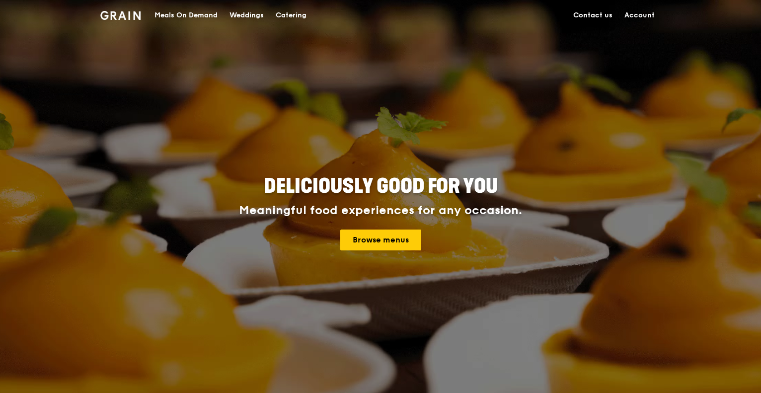
click at [652, 18] on link "Account" at bounding box center [640, 15] width 42 height 30
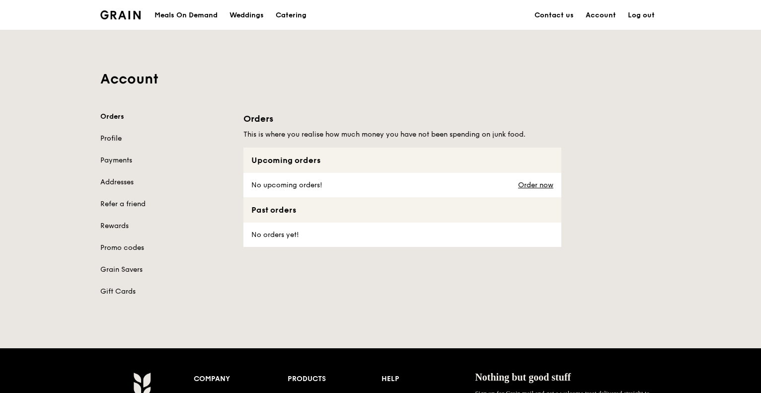
click at [114, 137] on link "Profile" at bounding box center [165, 139] width 131 height 10
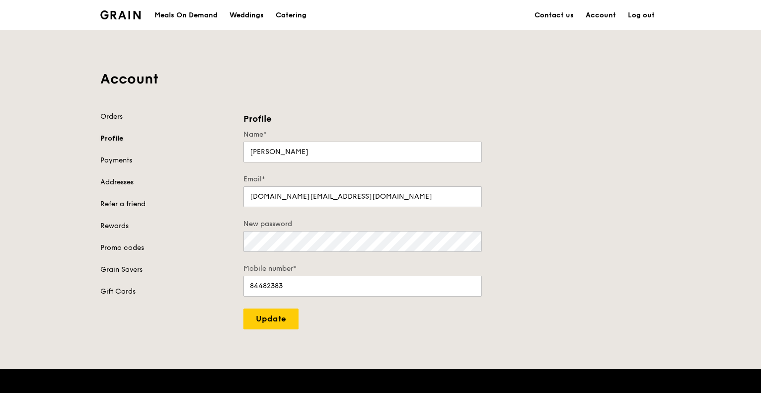
click at [114, 137] on link "Profile" at bounding box center [165, 139] width 131 height 10
click at [282, 279] on input "84482383" at bounding box center [362, 286] width 238 height 21
click at [471, 282] on input "84482384" at bounding box center [362, 286] width 238 height 21
click at [376, 292] on input "84482384" at bounding box center [362, 286] width 238 height 21
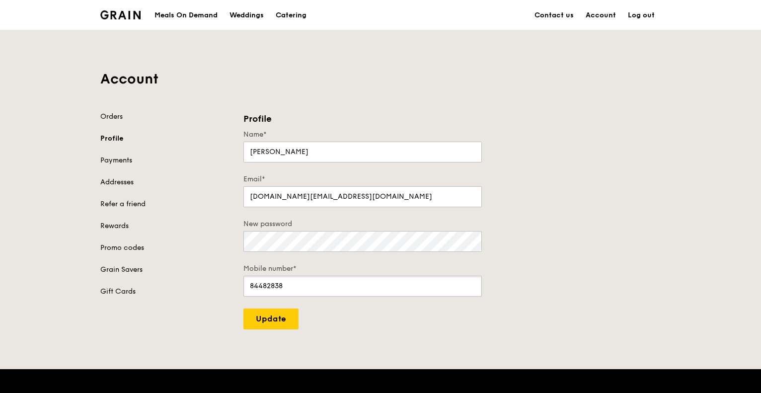
type input "84482838"
click at [243, 309] on input "Update" at bounding box center [270, 319] width 55 height 21
type input "Update"
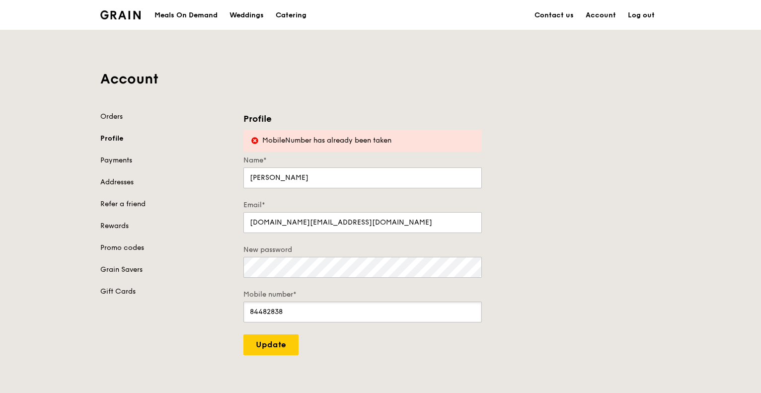
click at [288, 307] on input "84482838" at bounding box center [362, 312] width 238 height 21
type input "82998017"
click at [280, 339] on input "Update" at bounding box center [270, 344] width 55 height 21
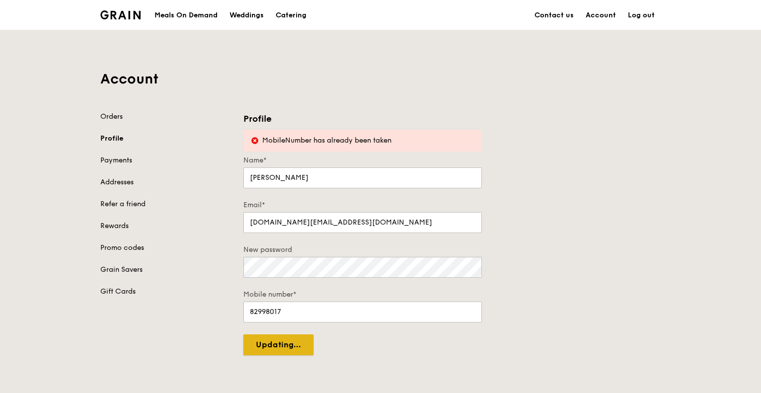
type input "Update"
click at [645, 14] on link "Log out" at bounding box center [641, 15] width 39 height 30
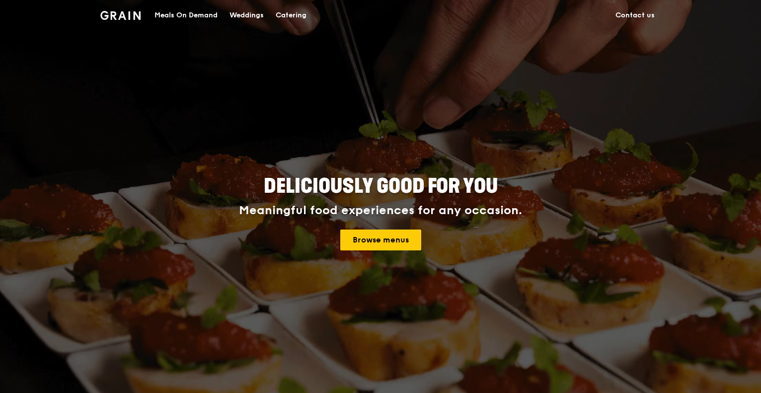
click at [623, 13] on link "Contact us" at bounding box center [635, 15] width 51 height 30
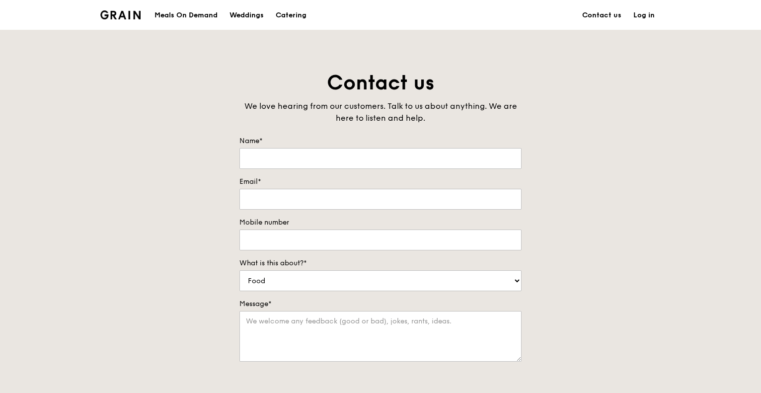
click at [651, 16] on link "Log in" at bounding box center [644, 15] width 33 height 30
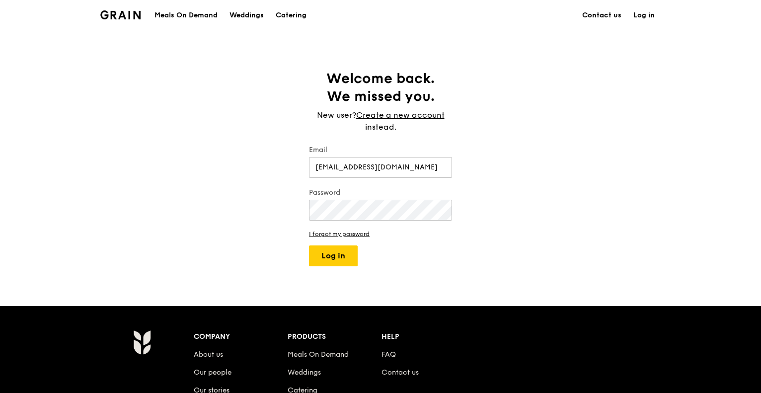
type input "[EMAIL_ADDRESS][DOMAIN_NAME]"
click at [309, 245] on button "Log in" at bounding box center [333, 255] width 49 height 21
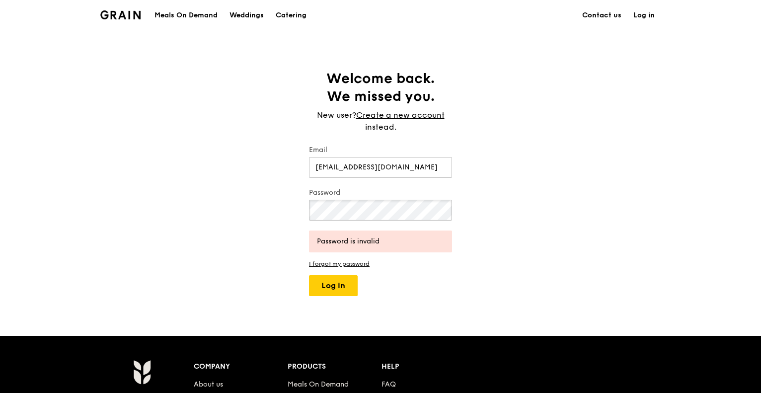
click at [309, 275] on button "Log in" at bounding box center [333, 285] width 49 height 21
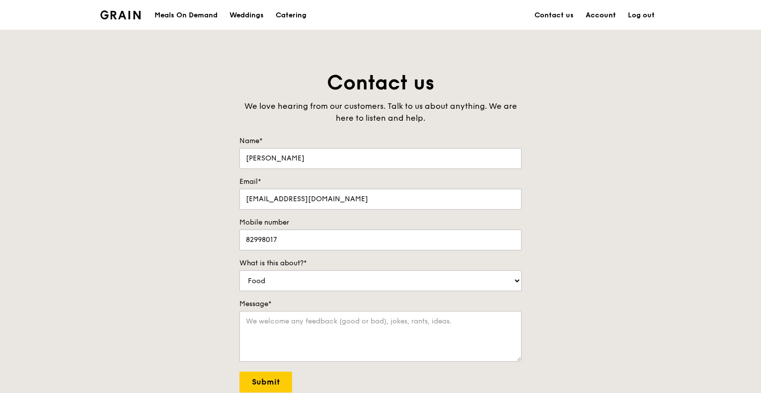
click at [610, 13] on link "Account" at bounding box center [601, 15] width 42 height 30
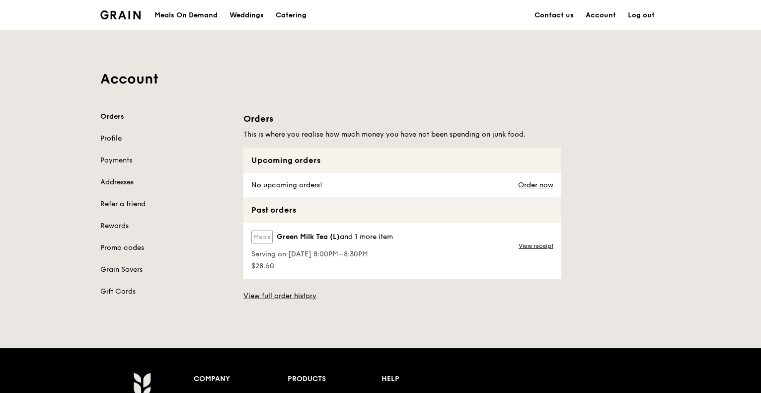
click at [137, 13] on img at bounding box center [120, 14] width 40 height 9
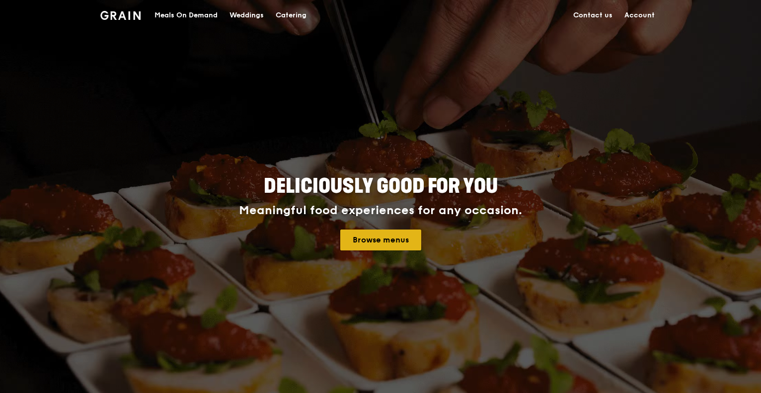
click at [378, 240] on link "Browse menus" at bounding box center [380, 240] width 81 height 21
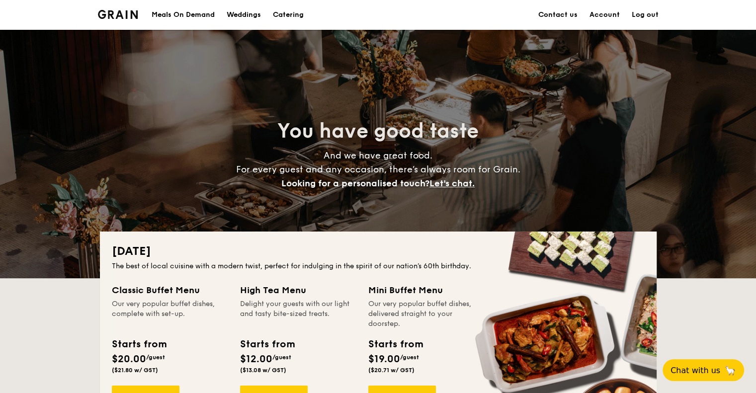
click at [288, 11] on h1 "Catering" at bounding box center [288, 15] width 31 height 30
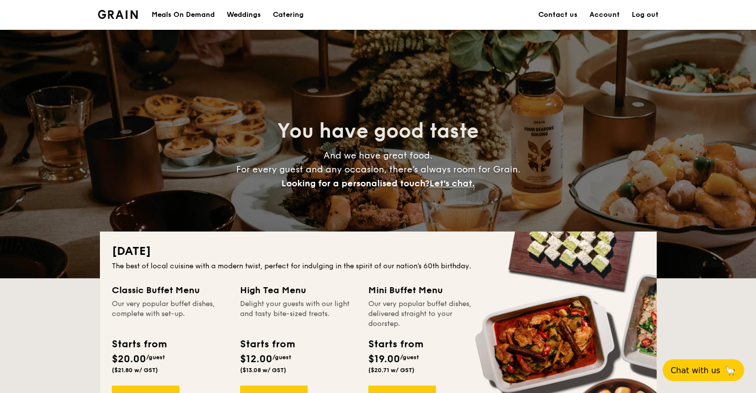
click at [190, 14] on div "Meals On Demand" at bounding box center [183, 15] width 63 height 30
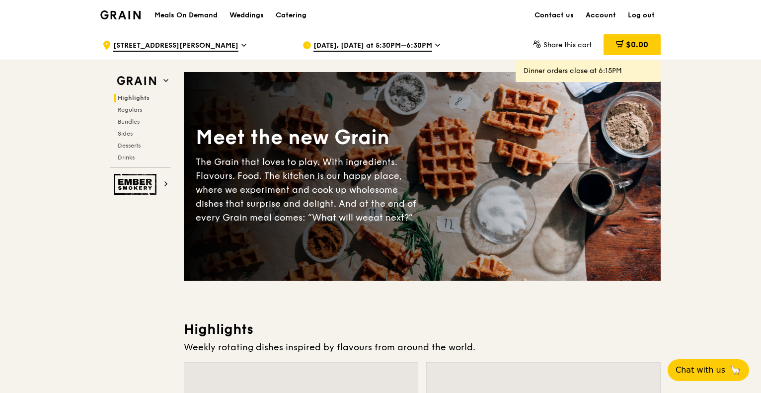
click at [203, 44] on span "[STREET_ADDRESS][PERSON_NAME]" at bounding box center [175, 46] width 125 height 11
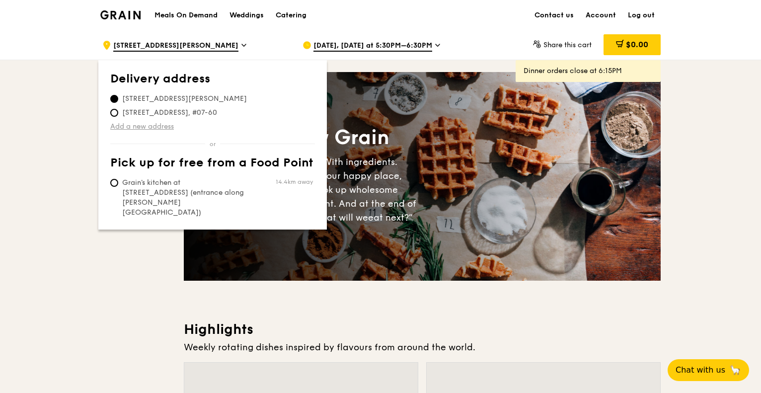
click at [153, 126] on link "Add a new address" at bounding box center [212, 127] width 205 height 10
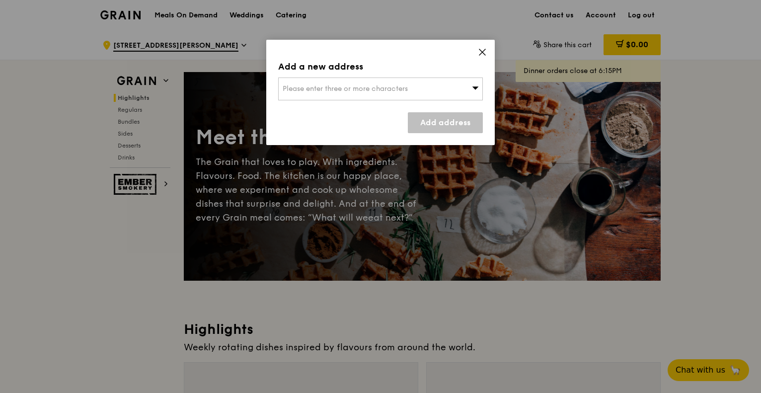
click at [325, 85] on span "Please enter three or more characters" at bounding box center [345, 88] width 125 height 8
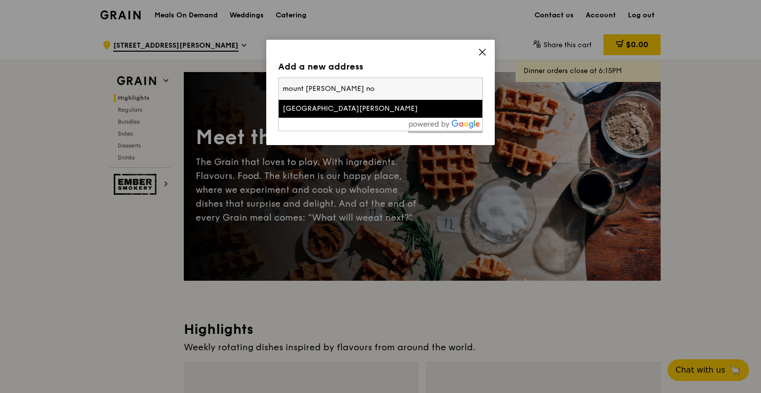
type input "mount [PERSON_NAME] no"
click at [366, 110] on div "[GEOGRAPHIC_DATA][PERSON_NAME]" at bounding box center [356, 109] width 147 height 10
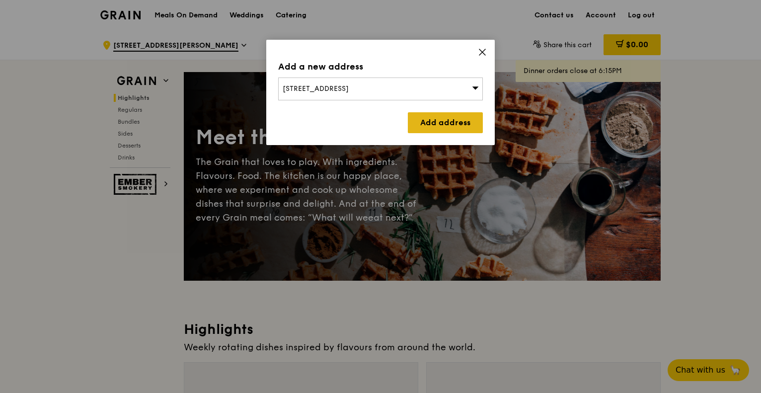
click at [434, 120] on link "Add address" at bounding box center [445, 122] width 75 height 21
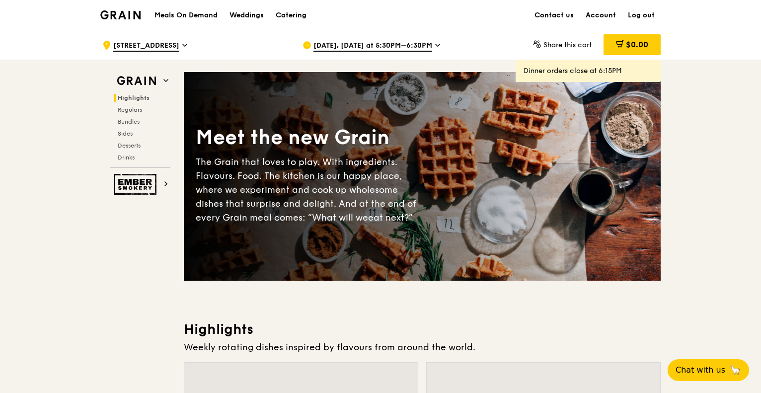
click at [427, 43] on span "[DATE], [DATE] at 5:30PM–6:30PM" at bounding box center [373, 46] width 119 height 11
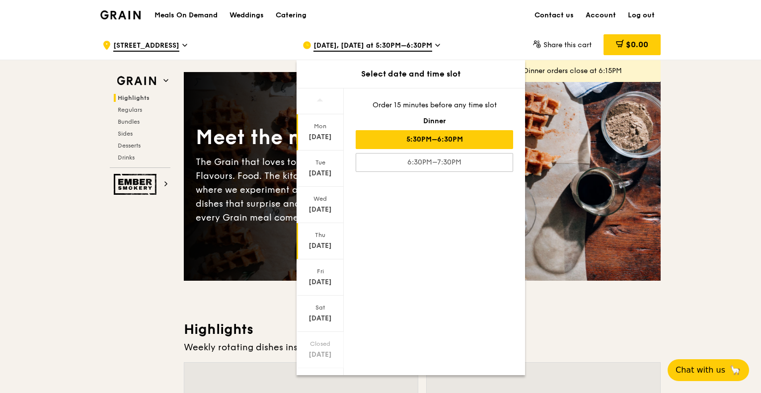
scroll to position [17, 0]
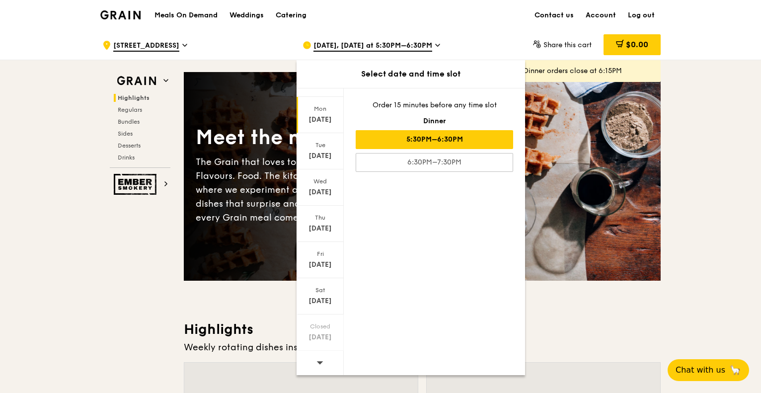
click at [318, 359] on icon at bounding box center [319, 362] width 7 height 7
click at [316, 224] on div "[DATE]" at bounding box center [320, 229] width 44 height 10
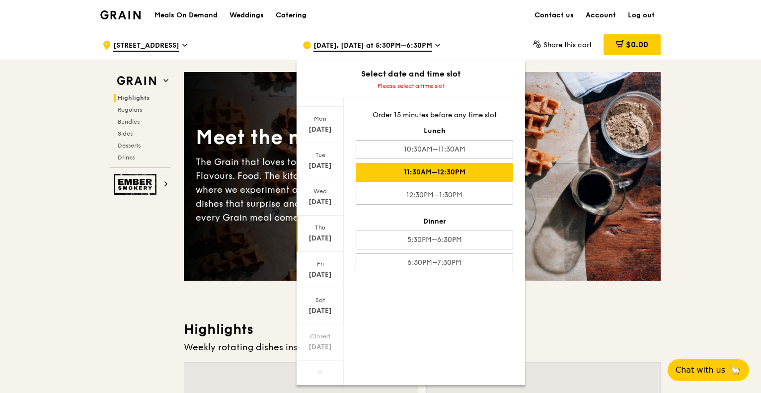
click at [430, 171] on div "11:30AM–12:30PM" at bounding box center [435, 172] width 158 height 19
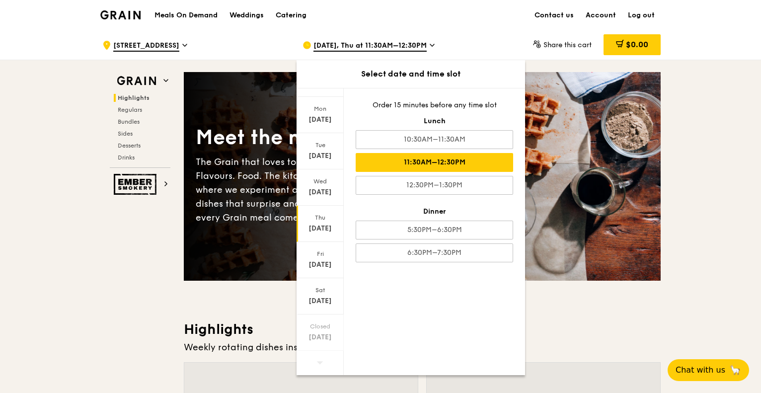
click at [432, 46] on icon at bounding box center [432, 45] width 5 height 9
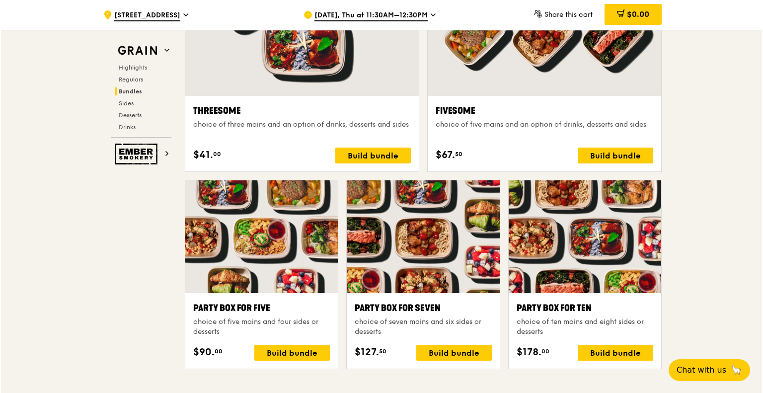
scroll to position [1826, 0]
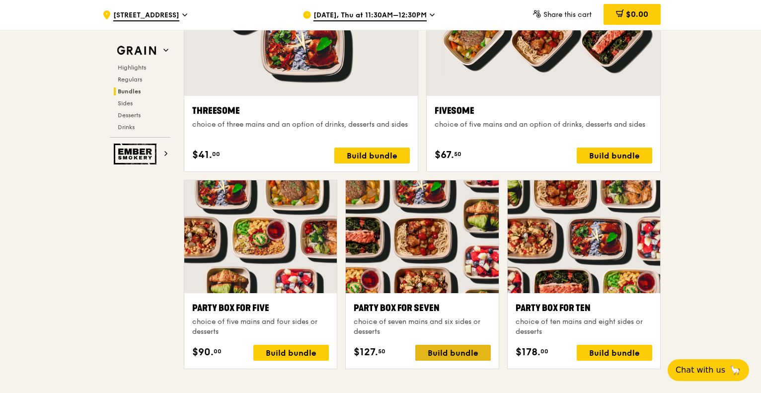
click at [438, 347] on div "Build bundle" at bounding box center [453, 353] width 76 height 16
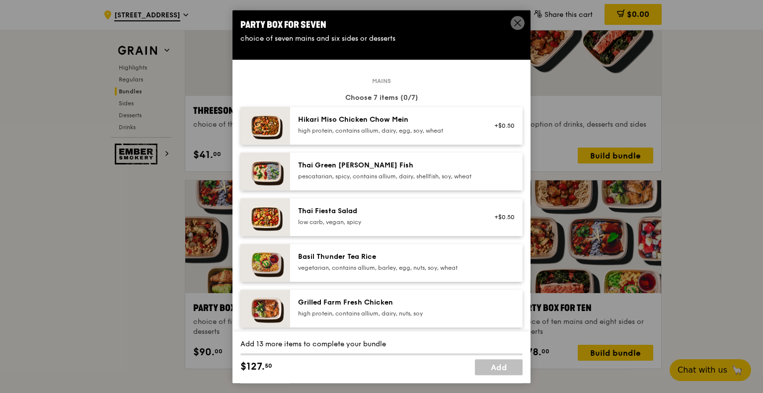
click at [386, 172] on div "pescatarian, spicy, contains allium, dairy, shellfish, soy, wheat" at bounding box center [387, 176] width 178 height 8
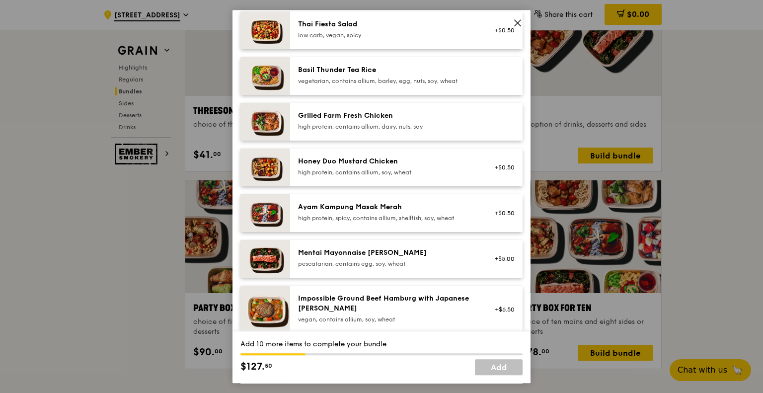
scroll to position [188, 0]
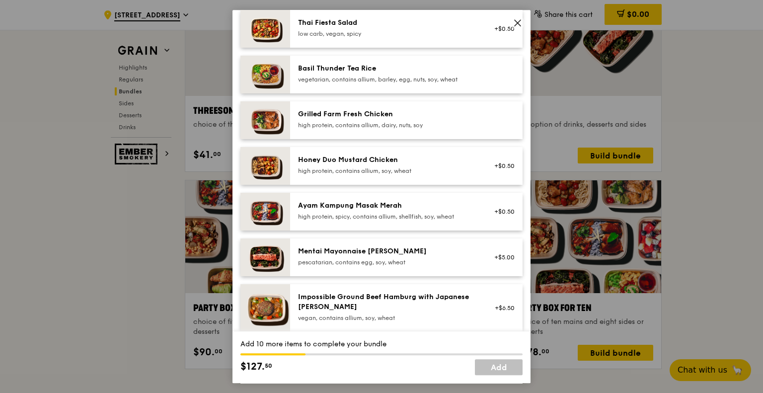
click at [411, 74] on div "Basil Thunder Tea Rice" at bounding box center [387, 69] width 178 height 10
click at [339, 221] on div "high protein, spicy, contains allium, shellfish, soy, wheat" at bounding box center [387, 217] width 178 height 8
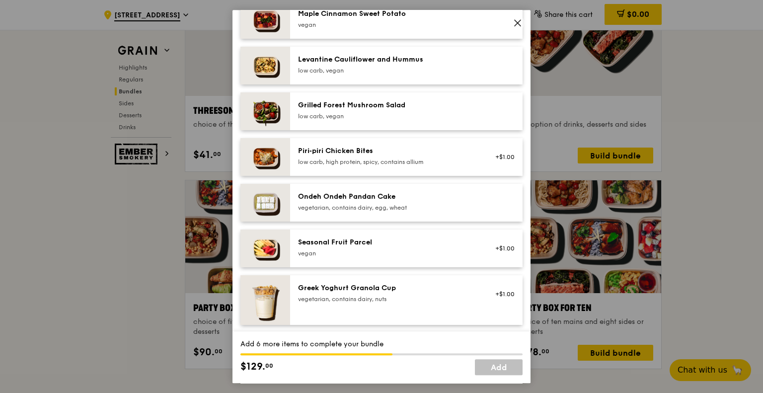
scroll to position [612, 0]
click at [402, 201] on div "Ondeh Ondeh Pandan Cake" at bounding box center [387, 196] width 178 height 10
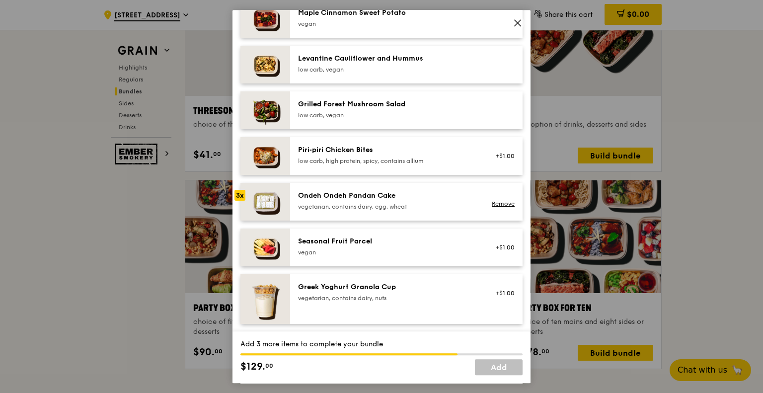
scroll to position [601, 0]
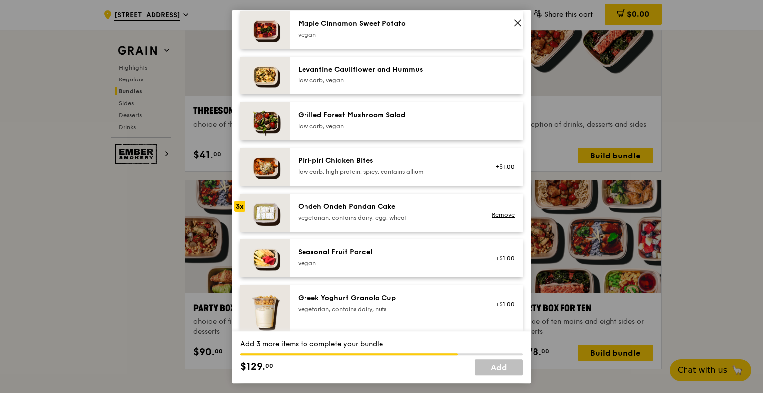
click at [401, 212] on div "Ondeh Ondeh Pandan Cake" at bounding box center [387, 207] width 178 height 10
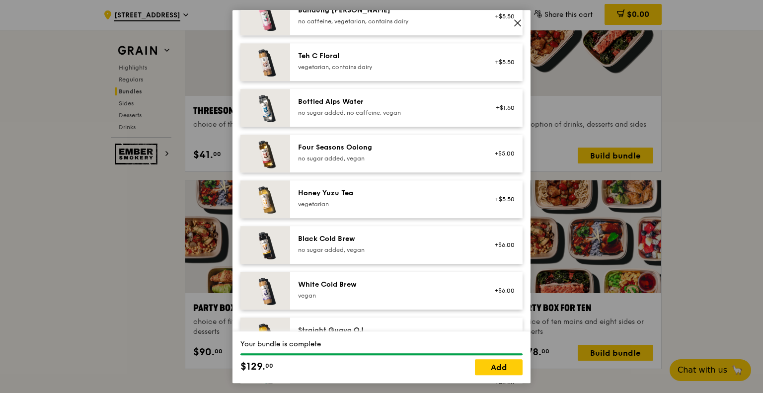
scroll to position [1161, 0]
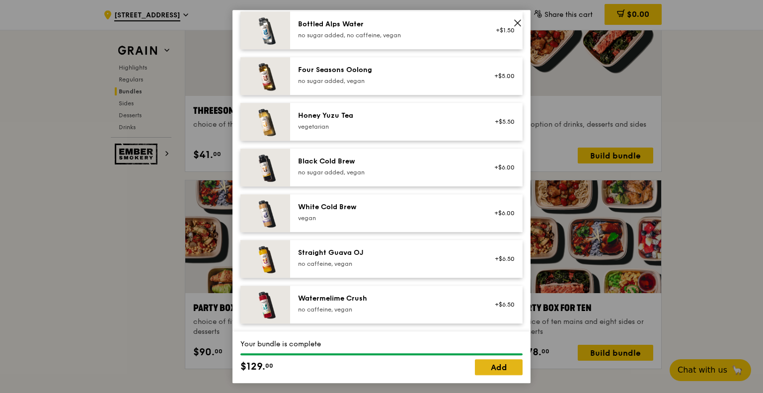
click at [491, 370] on link "Add" at bounding box center [499, 367] width 48 height 16
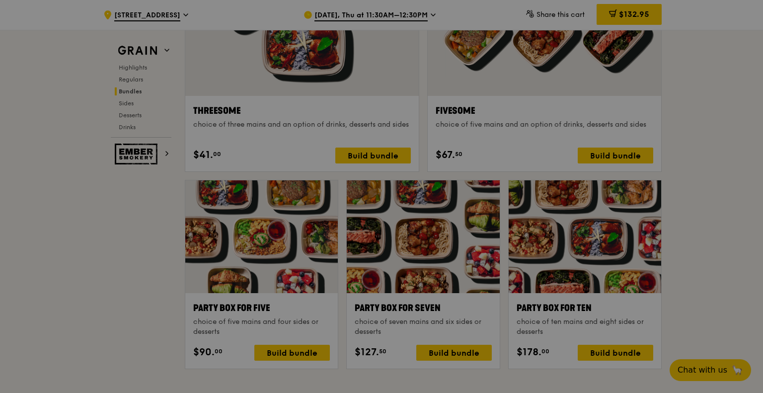
scroll to position [1826, 0]
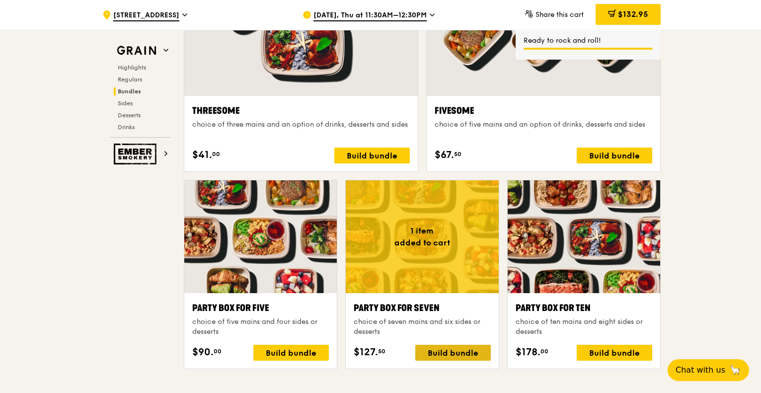
click at [454, 348] on div "Build bundle" at bounding box center [453, 353] width 76 height 16
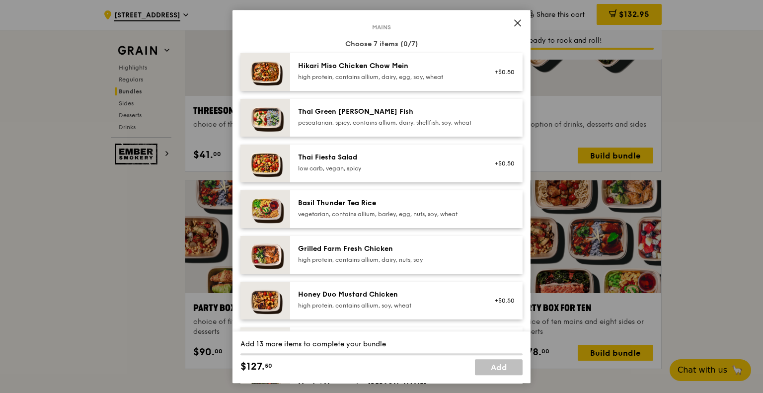
scroll to position [103, 0]
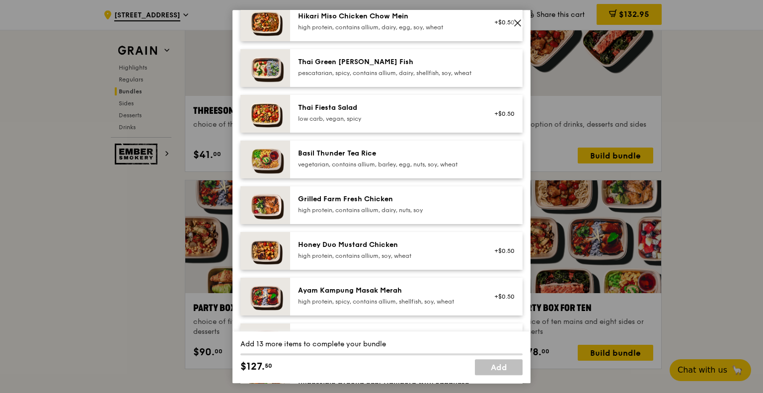
click at [389, 214] on div "high protein, contains allium, dairy, nuts, soy" at bounding box center [387, 210] width 178 height 8
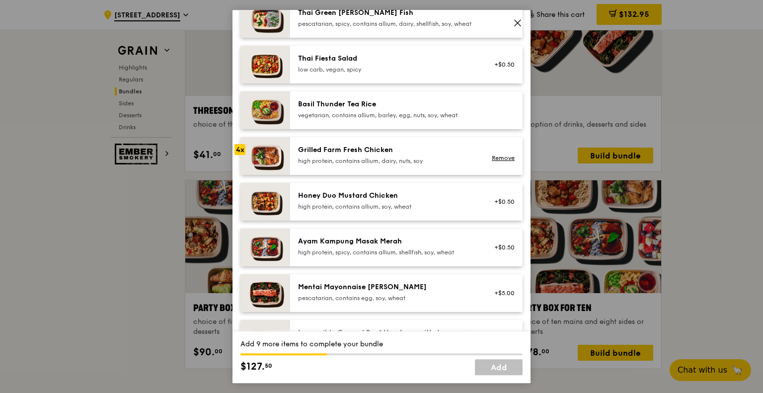
click at [399, 211] on div "high protein, contains allium, soy, wheat" at bounding box center [387, 207] width 178 height 8
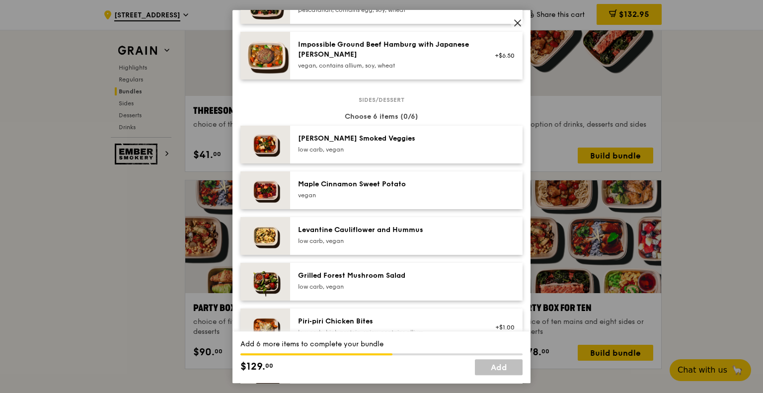
scroll to position [499, 0]
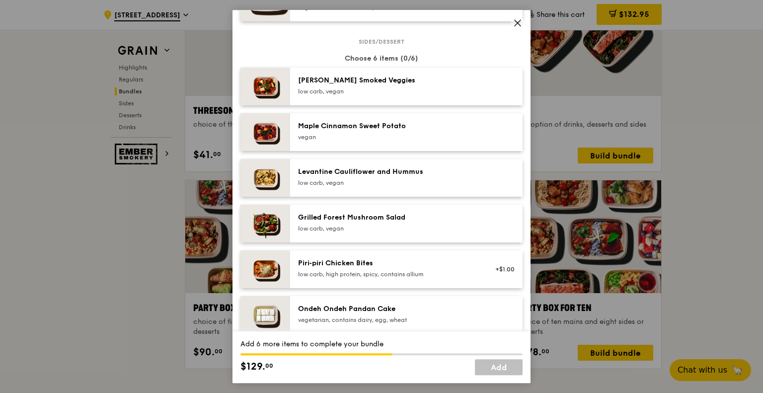
click at [403, 141] on div "vegan" at bounding box center [387, 137] width 178 height 8
click at [413, 85] on div "[PERSON_NAME] Smoked Veggies" at bounding box center [387, 81] width 178 height 10
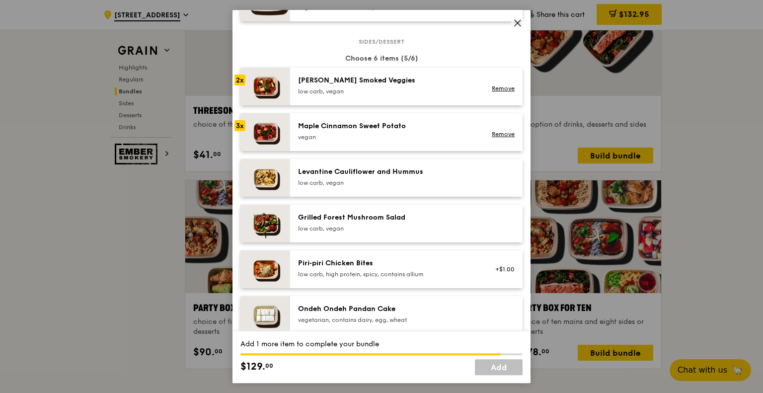
click at [413, 85] on div "[PERSON_NAME] Smoked Veggies" at bounding box center [387, 81] width 178 height 10
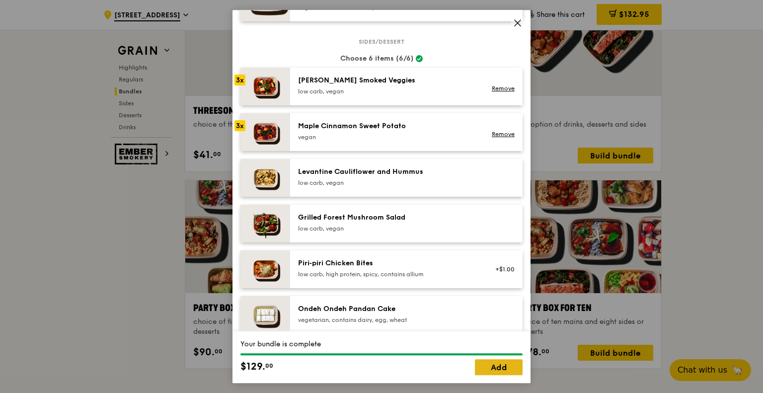
click at [499, 365] on link "Add" at bounding box center [499, 367] width 48 height 16
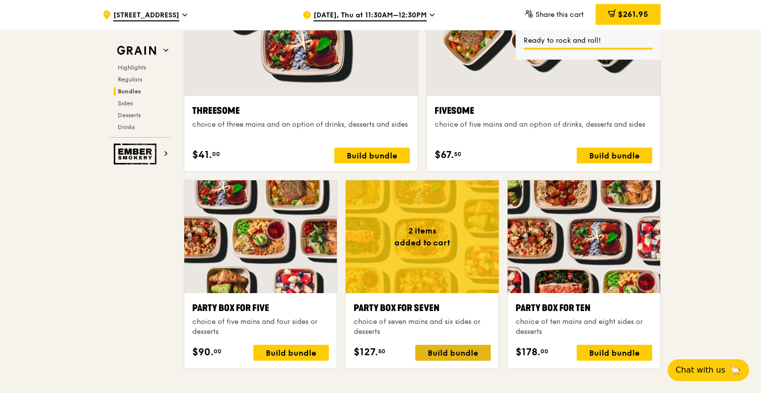
click at [439, 356] on div "Build bundle" at bounding box center [453, 353] width 76 height 16
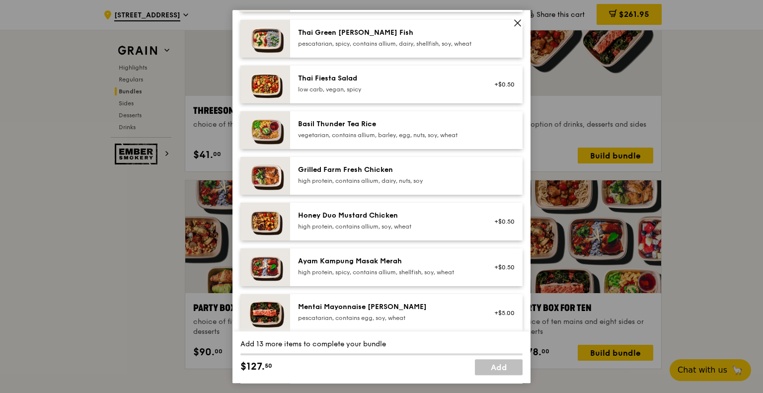
scroll to position [133, 0]
click at [349, 93] on div "low carb, vegan, spicy" at bounding box center [387, 89] width 178 height 8
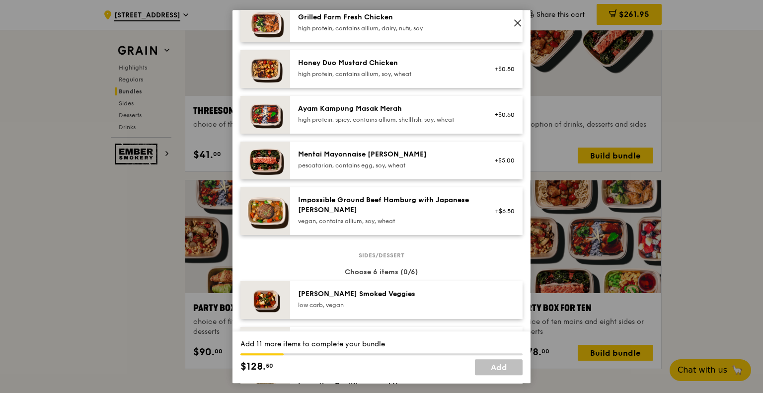
scroll to position [286, 0]
click at [419, 113] on div "Ayam Kampung Masak Merah" at bounding box center [387, 108] width 178 height 10
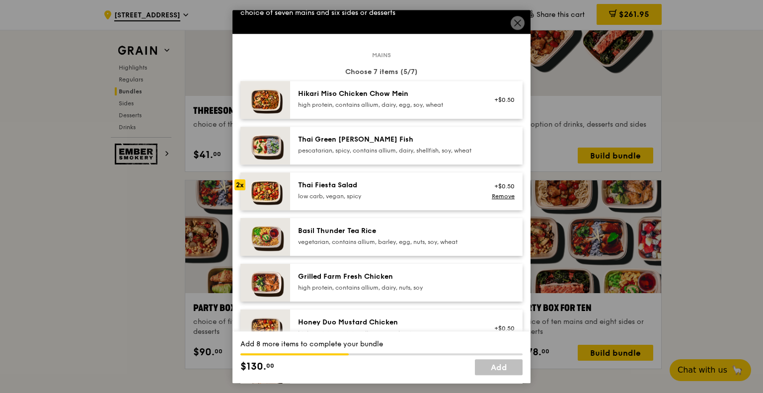
scroll to position [25, 0]
click at [390, 150] on div "pescatarian, spicy, contains allium, dairy, shellfish, soy, wheat" at bounding box center [387, 151] width 178 height 8
click at [370, 237] on div "Basil Thunder Tea Rice" at bounding box center [387, 232] width 178 height 10
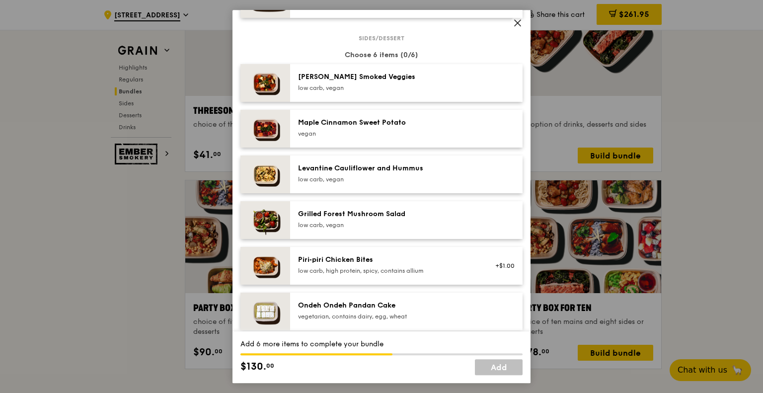
scroll to position [533, 0]
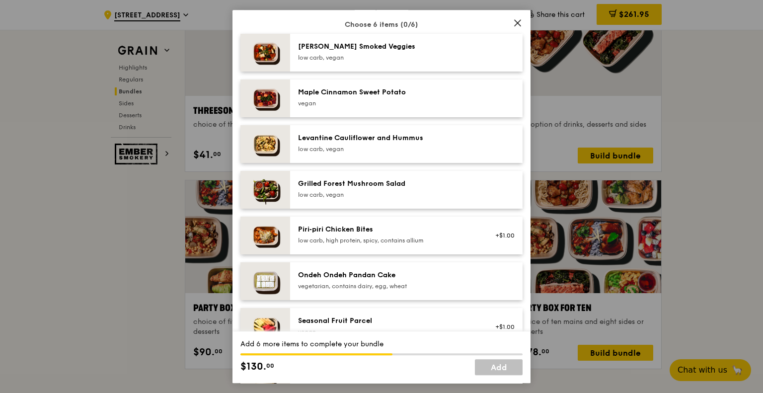
click at [374, 290] on div "vegetarian, contains dairy, egg, wheat" at bounding box center [387, 286] width 178 height 8
click at [378, 62] on div "low carb, vegan" at bounding box center [387, 58] width 178 height 8
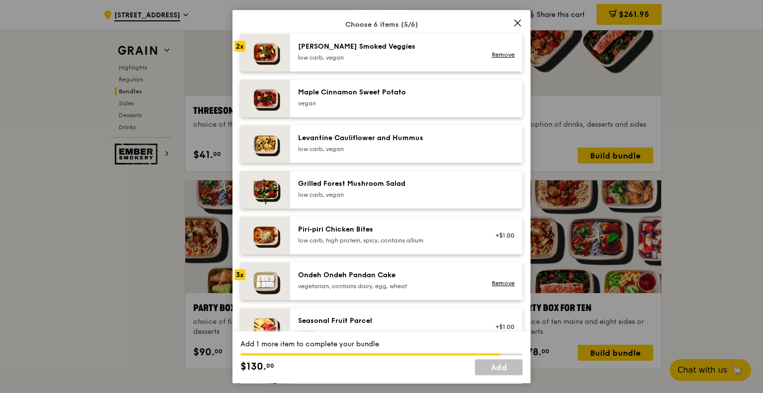
click at [374, 107] on div "vegan" at bounding box center [387, 103] width 178 height 8
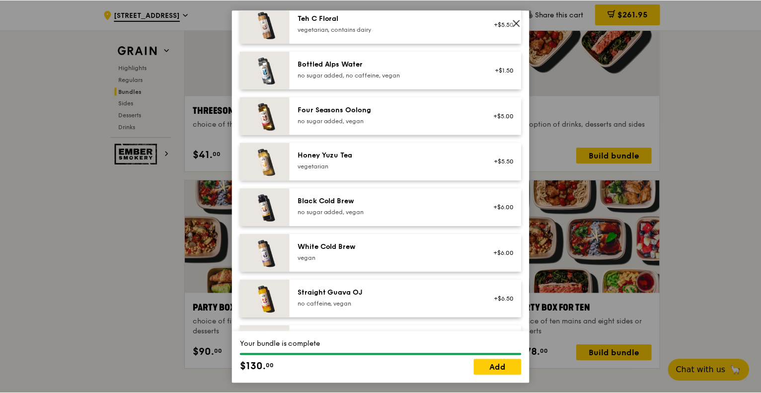
scroll to position [1161, 0]
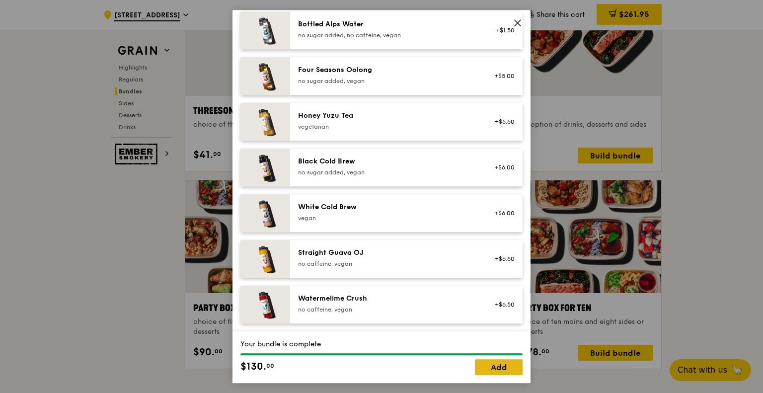
click at [494, 369] on link "Add" at bounding box center [499, 367] width 48 height 16
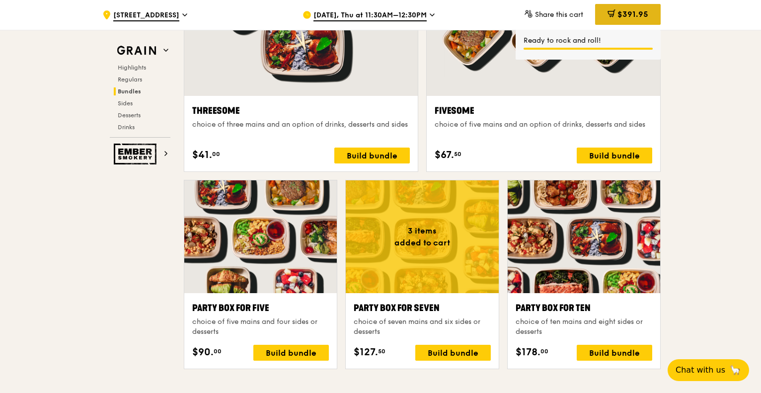
click at [645, 25] on div "$391.95" at bounding box center [628, 14] width 66 height 21
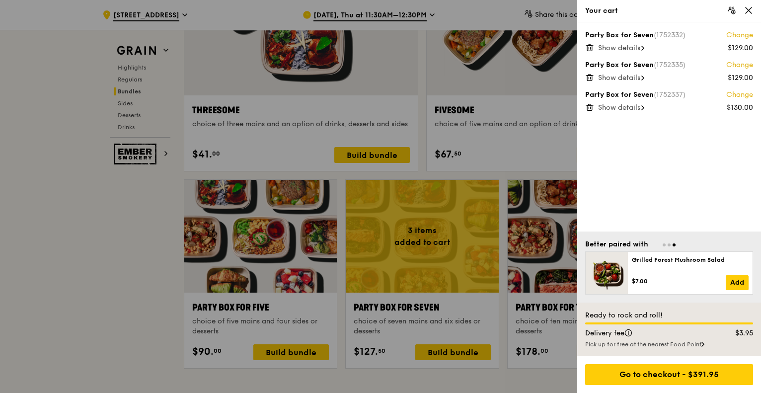
scroll to position [1827, 0]
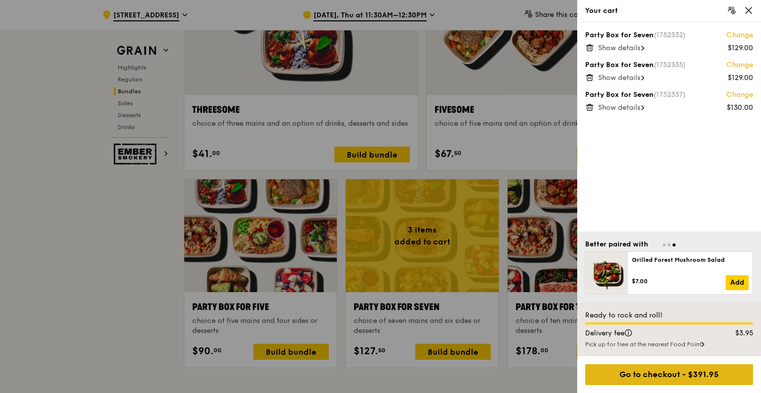
click at [662, 380] on div "Go to checkout - $391.95" at bounding box center [669, 374] width 168 height 21
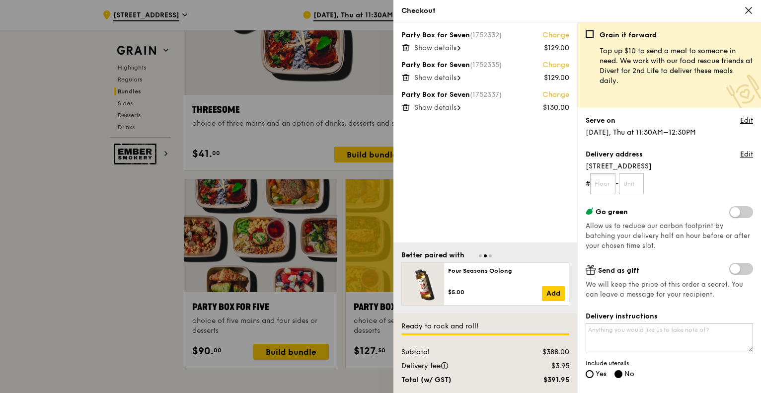
click at [607, 189] on input "text" at bounding box center [602, 183] width 25 height 21
type input "05"
click at [631, 182] on input "text" at bounding box center [631, 183] width 25 height 21
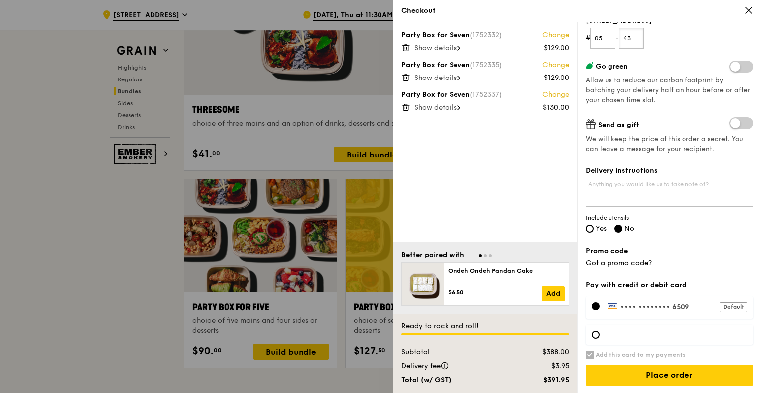
type input "43"
click at [594, 233] on label "Yes" at bounding box center [596, 229] width 21 height 8
click at [594, 233] on input "Yes" at bounding box center [590, 229] width 8 height 8
radio input "true"
radio input "false"
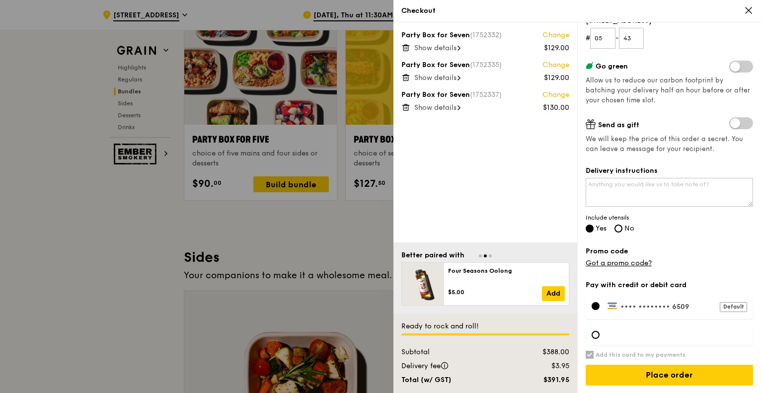
click at [317, 238] on div at bounding box center [380, 196] width 761 height 393
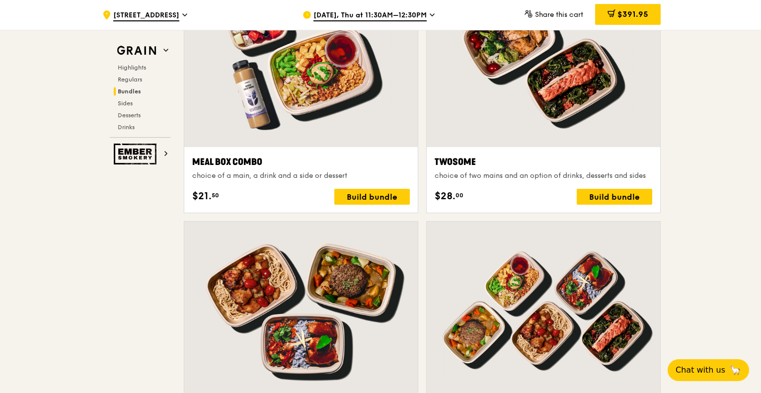
scroll to position [1462, 0]
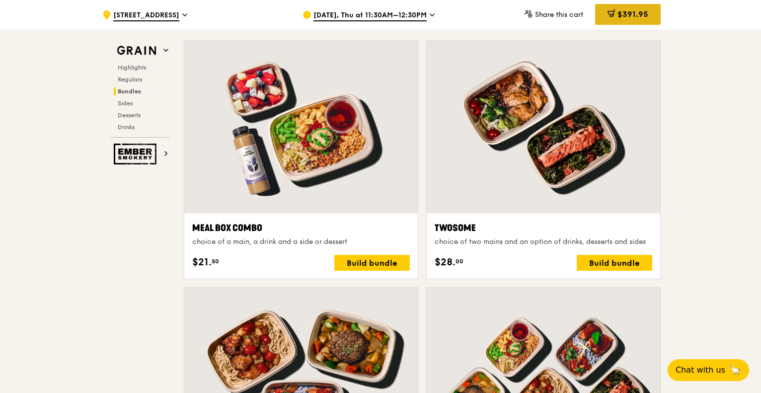
click at [604, 19] on div "$391.95" at bounding box center [628, 14] width 66 height 21
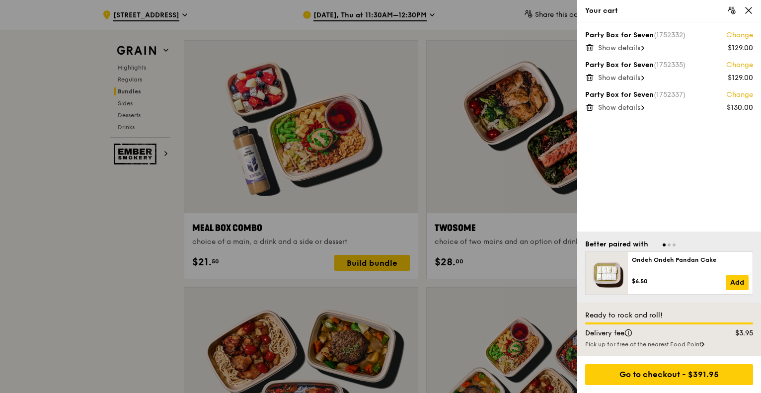
click at [633, 47] on span "Show details" at bounding box center [619, 48] width 42 height 8
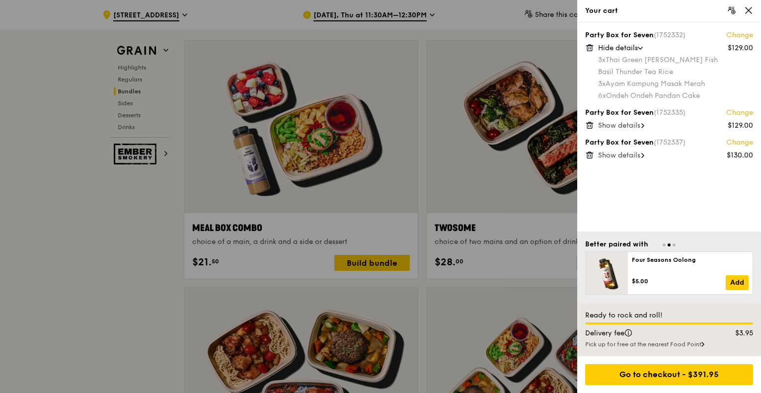
click at [624, 121] on span "Show details" at bounding box center [619, 125] width 42 height 8
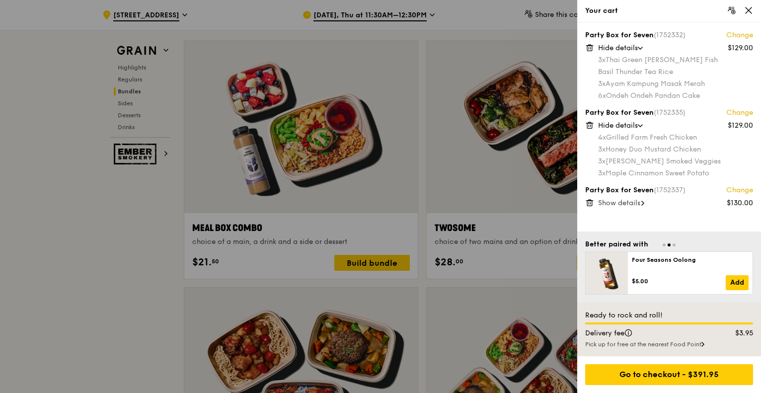
click at [630, 204] on span "Show details" at bounding box center [619, 203] width 42 height 8
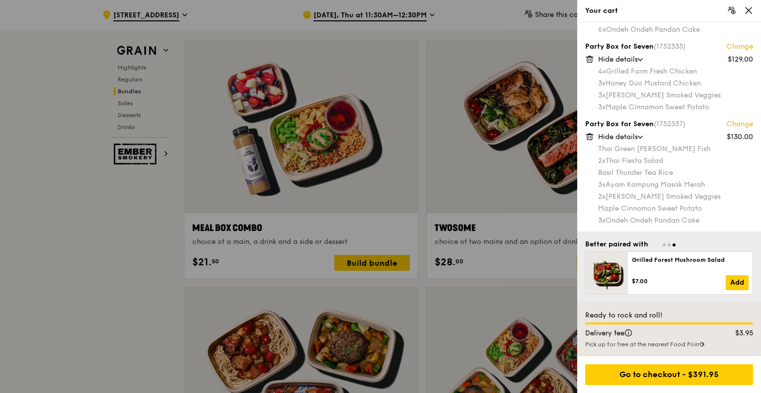
click at [415, 133] on div at bounding box center [380, 196] width 761 height 393
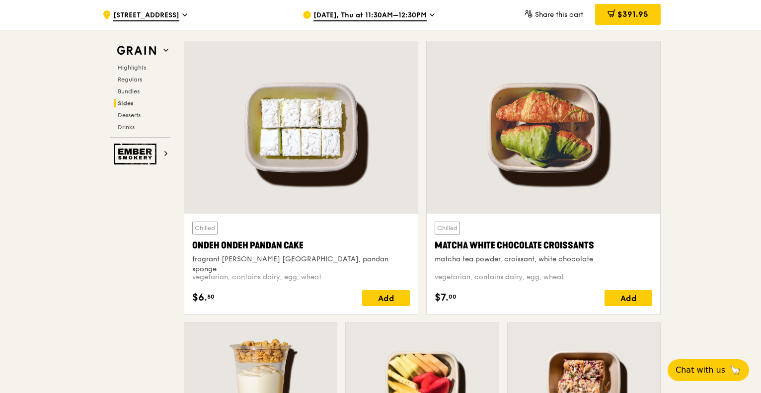
scroll to position [2520, 0]
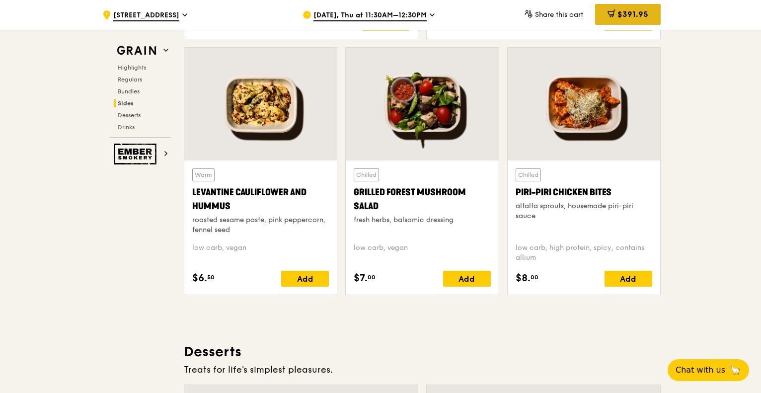
click at [630, 13] on span "$391.95" at bounding box center [633, 13] width 31 height 9
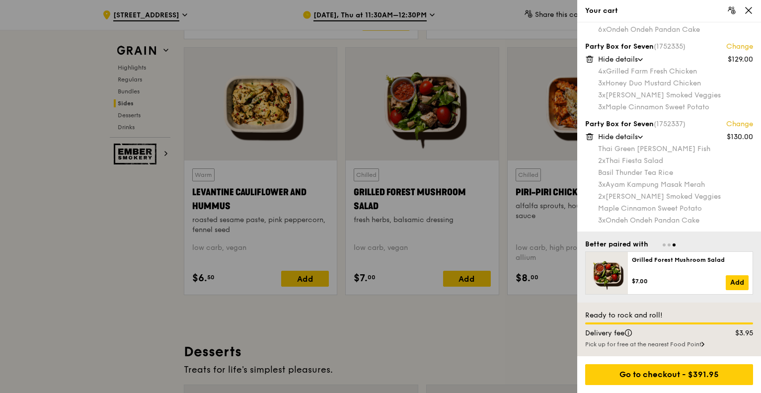
click at [97, 65] on div at bounding box center [380, 196] width 761 height 393
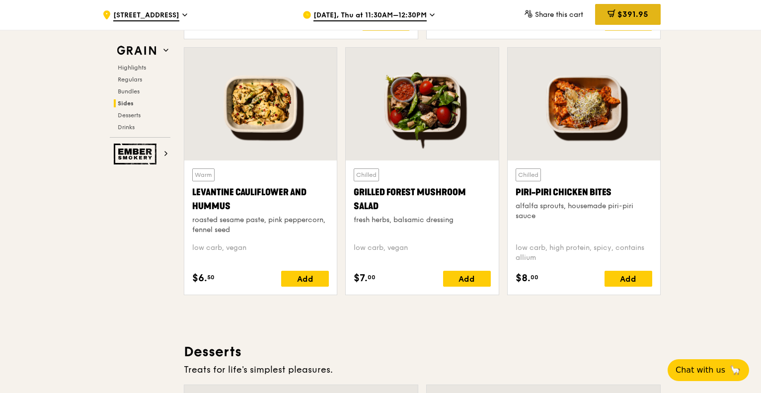
click at [653, 19] on div "$391.95" at bounding box center [628, 14] width 66 height 21
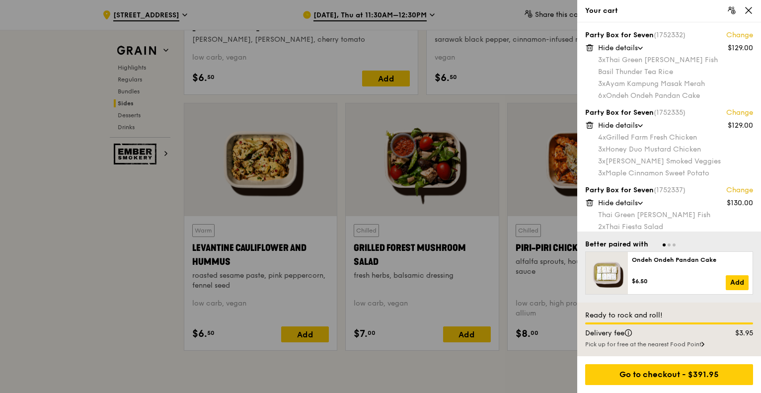
scroll to position [2463, 0]
click at [148, 21] on div at bounding box center [380, 196] width 761 height 393
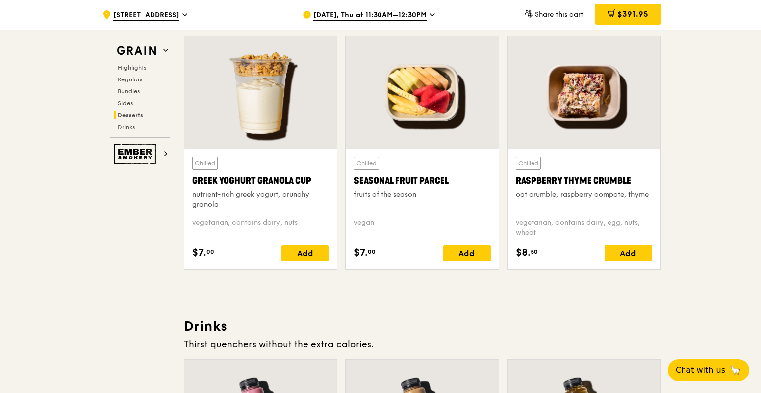
scroll to position [3150, 0]
